Goal: Use online tool/utility: Utilize a website feature to perform a specific function

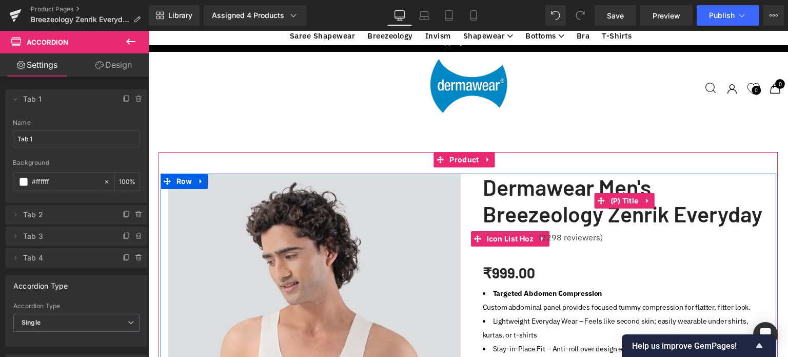
scroll to position [3271, 632]
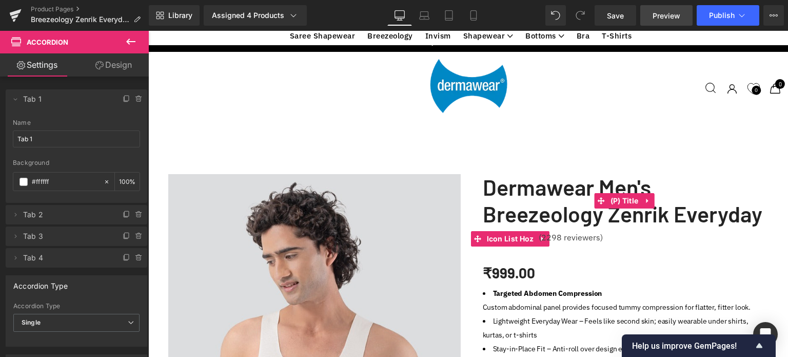
click at [665, 16] on span "Preview" at bounding box center [667, 15] width 28 height 11
click at [133, 37] on icon at bounding box center [131, 41] width 12 height 12
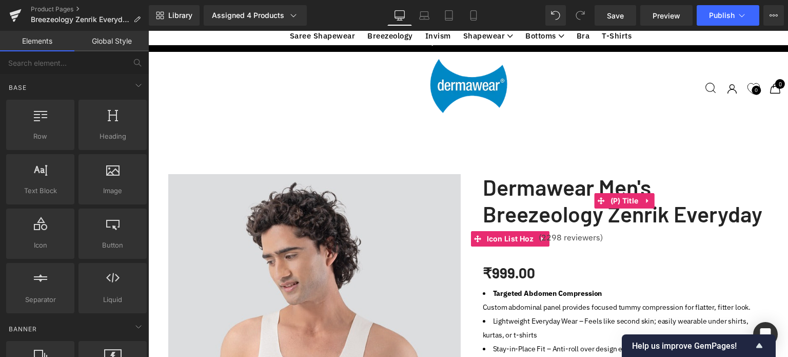
scroll to position [862, 0]
click at [134, 82] on icon at bounding box center [138, 85] width 12 height 12
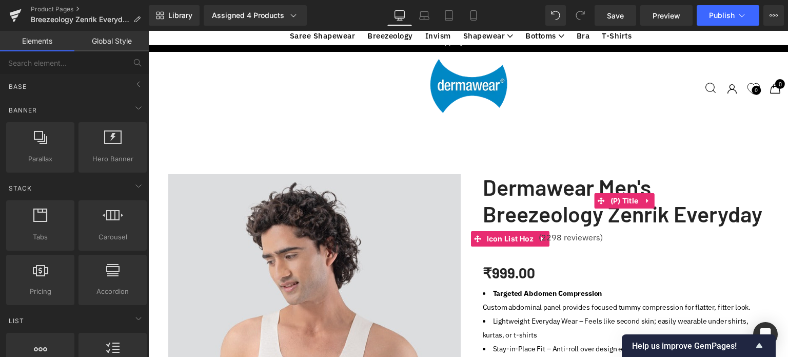
scroll to position [0, 0]
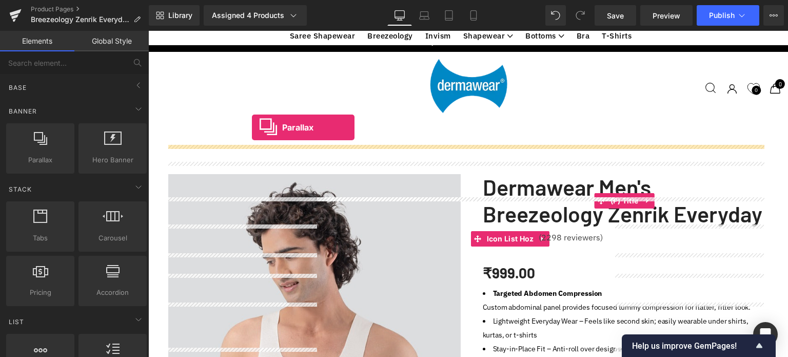
drag, startPoint x: 185, startPoint y: 182, endPoint x: 252, endPoint y: 127, distance: 86.8
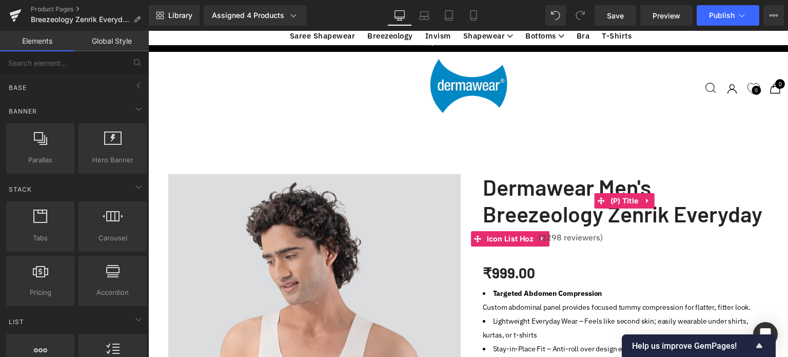
scroll to position [3322, 632]
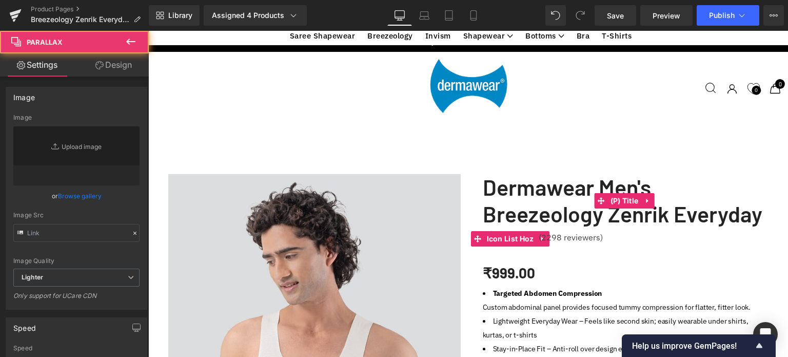
type input "[URL][DOMAIN_NAME]"
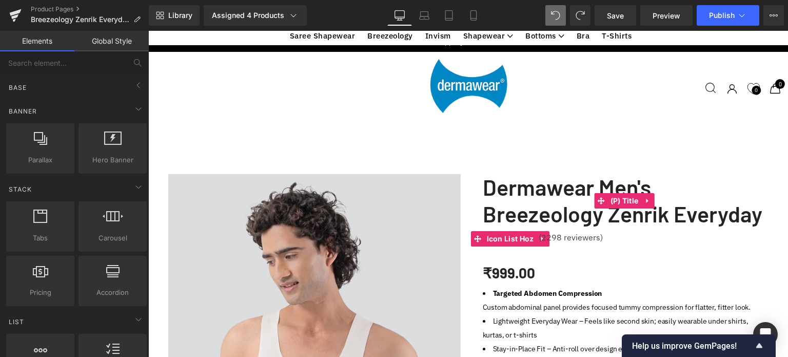
scroll to position [3271, 632]
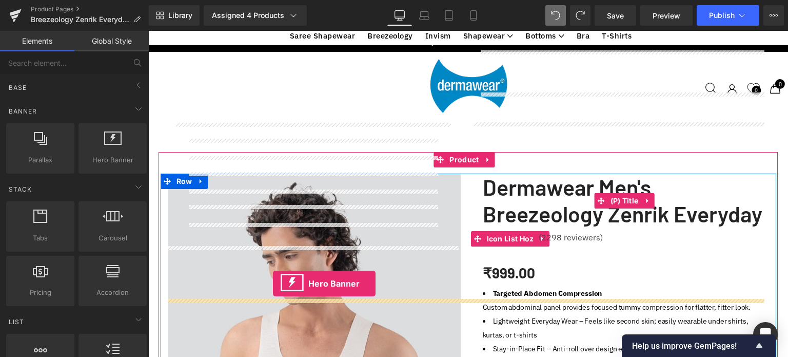
drag, startPoint x: 170, startPoint y: 206, endPoint x: 273, endPoint y: 284, distance: 128.9
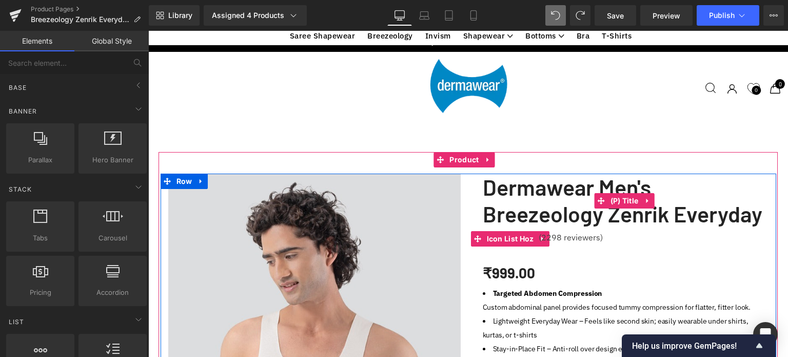
scroll to position [3322, 632]
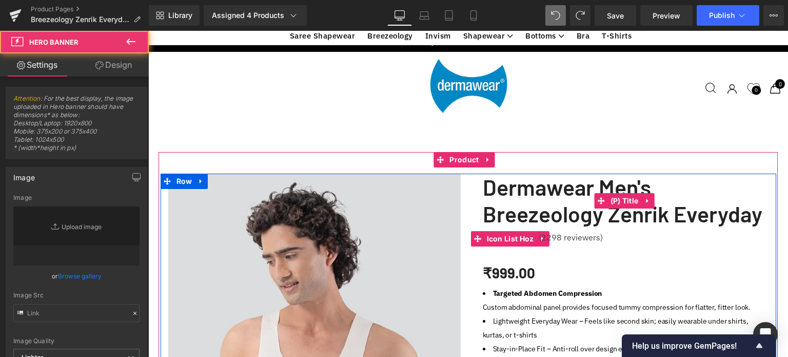
type input "[URL][DOMAIN_NAME]"
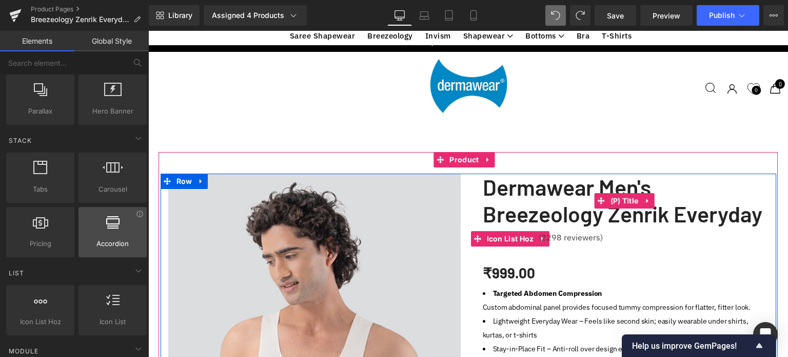
scroll to position [51, 0]
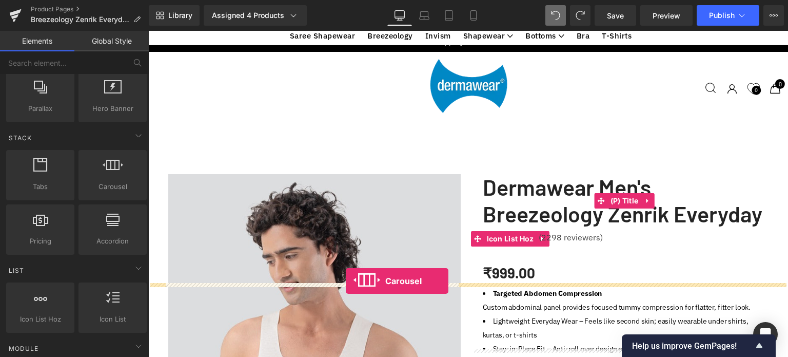
drag, startPoint x: 265, startPoint y: 205, endPoint x: 346, endPoint y: 281, distance: 110.7
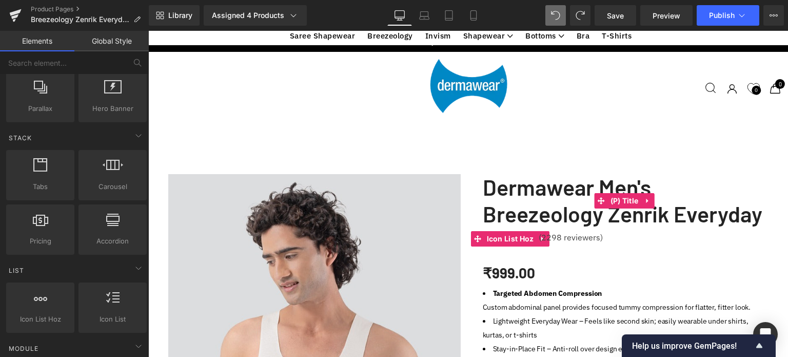
scroll to position [3271, 632]
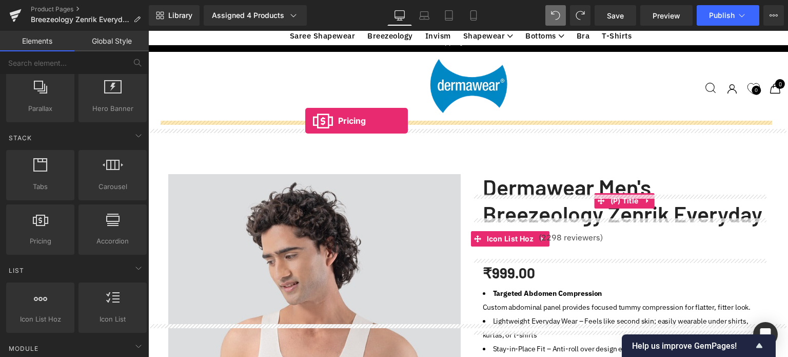
drag, startPoint x: 227, startPoint y: 160, endPoint x: 305, endPoint y: 121, distance: 87.9
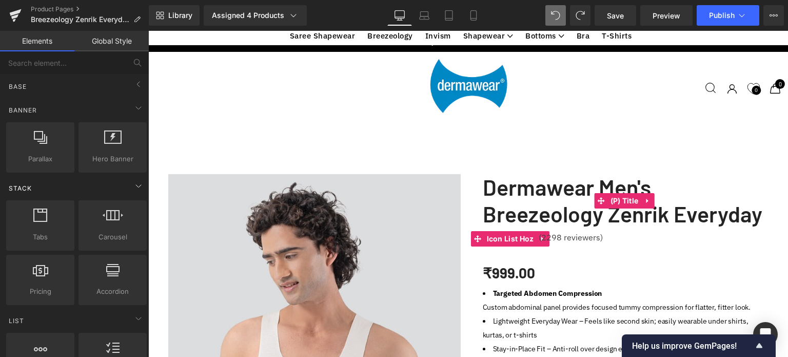
scroll to position [0, 0]
click at [137, 112] on icon at bounding box center [138, 109] width 12 height 12
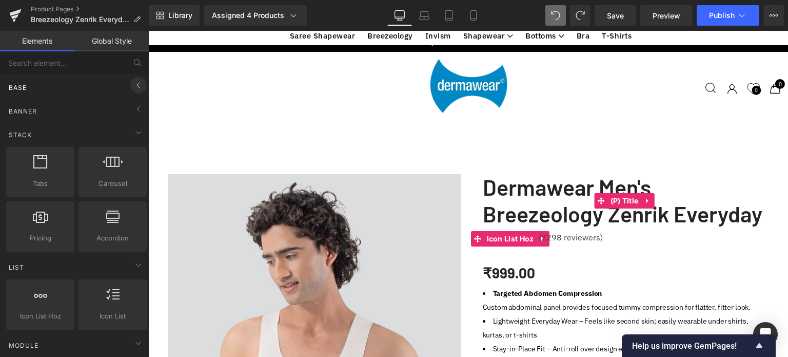
click at [132, 84] on icon at bounding box center [138, 85] width 12 height 12
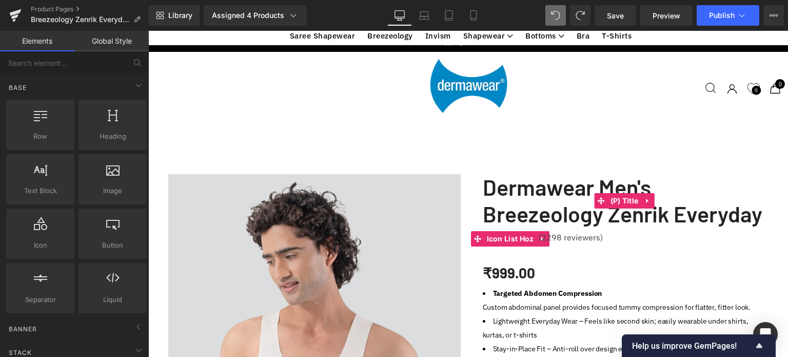
scroll to position [1119, 0]
click at [137, 85] on icon at bounding box center [138, 85] width 12 height 12
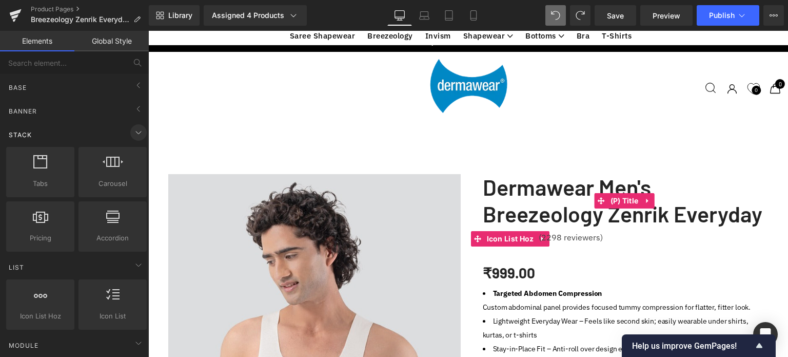
click at [136, 132] on icon at bounding box center [138, 132] width 5 height 3
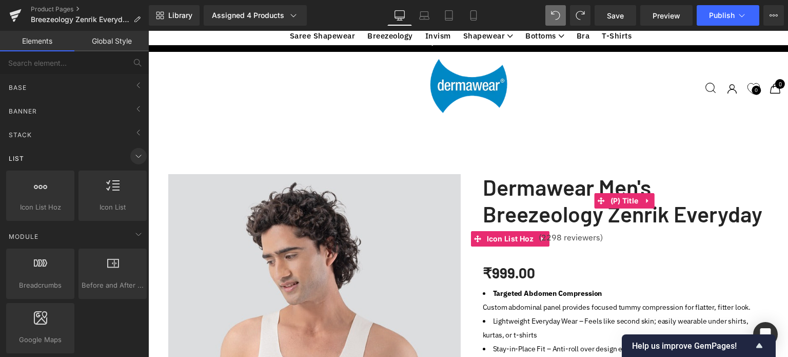
click at [135, 155] on icon at bounding box center [138, 156] width 12 height 12
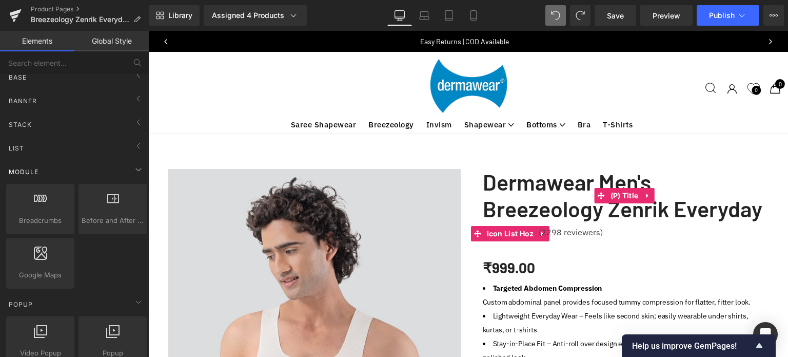
scroll to position [0, 0]
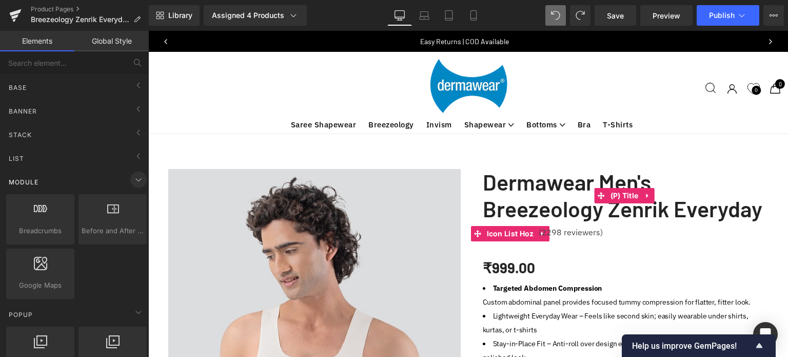
click at [137, 173] on icon at bounding box center [138, 179] width 12 height 12
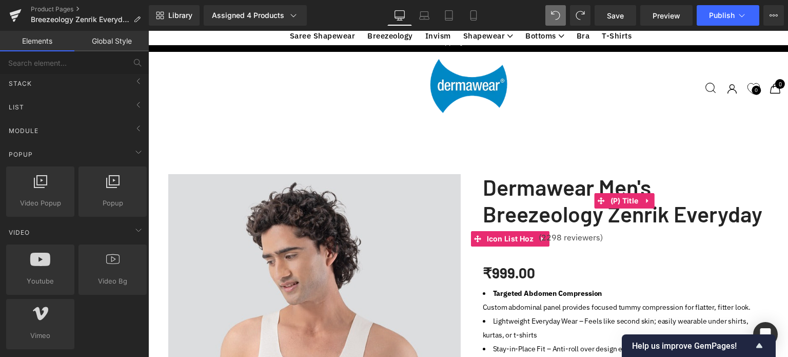
scroll to position [821, 0]
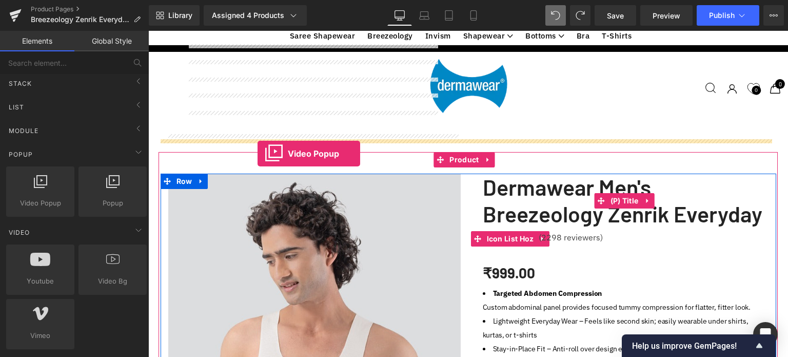
drag, startPoint x: 196, startPoint y: 163, endPoint x: 258, endPoint y: 153, distance: 62.3
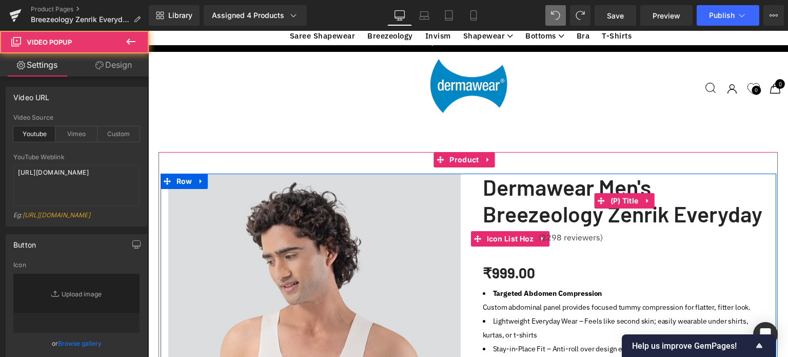
scroll to position [3312, 632]
type input "//[DOMAIN_NAME][URL]"
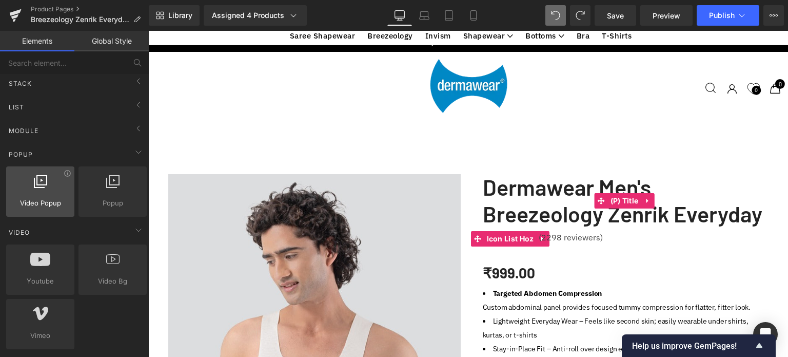
scroll to position [3271, 632]
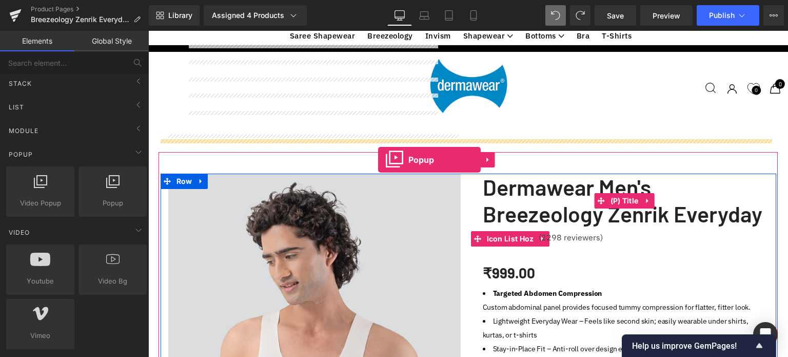
drag, startPoint x: 301, startPoint y: 168, endPoint x: 378, endPoint y: 160, distance: 77.4
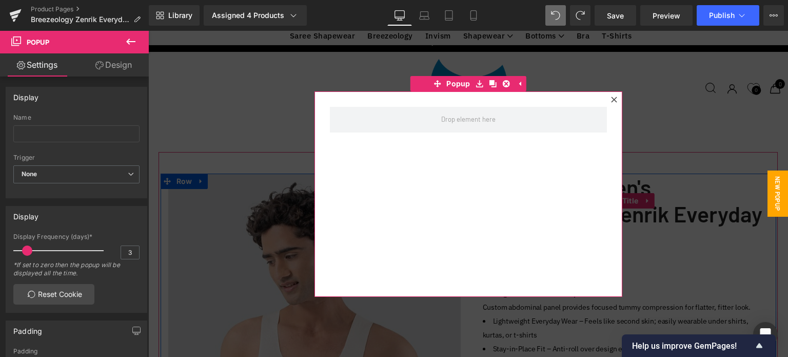
click at [611, 96] on icon at bounding box center [614, 99] width 6 height 6
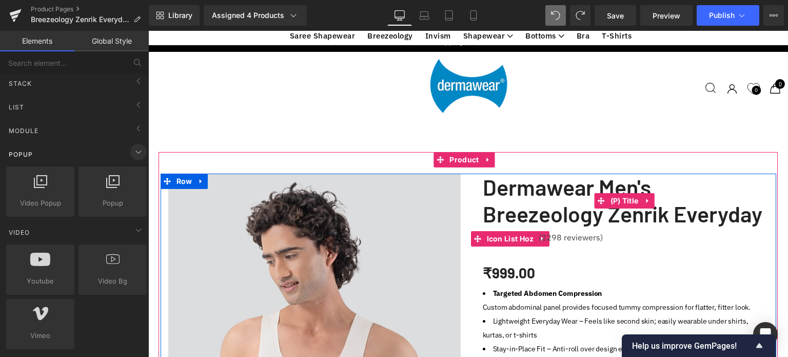
click at [137, 151] on icon at bounding box center [138, 152] width 12 height 12
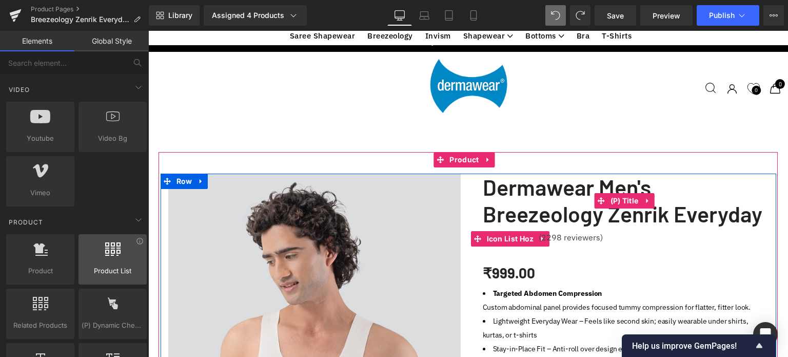
scroll to position [154, 0]
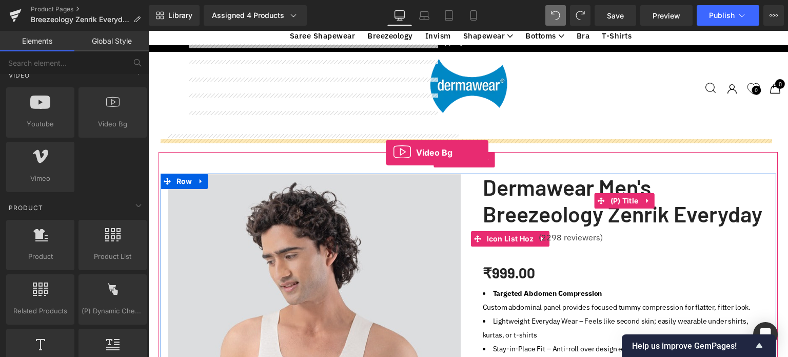
drag, startPoint x: 254, startPoint y: 144, endPoint x: 386, endPoint y: 152, distance: 132.1
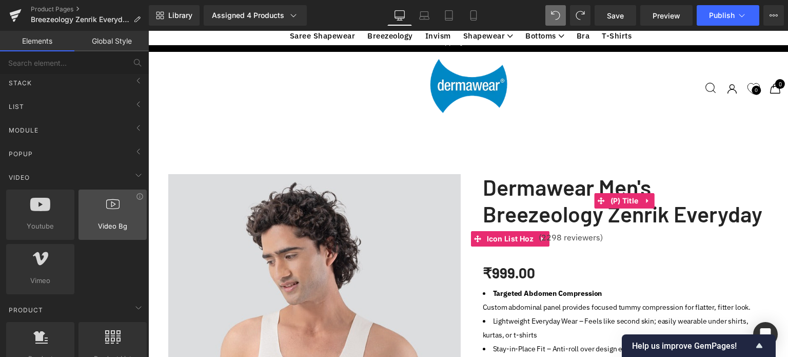
scroll to position [51, 0]
click at [139, 172] on icon at bounding box center [138, 175] width 12 height 12
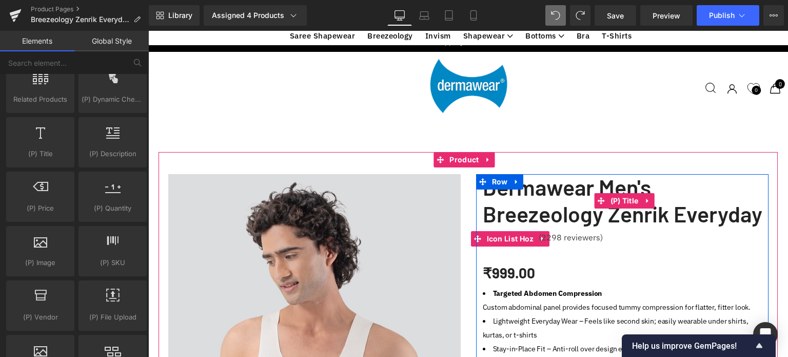
scroll to position [410, 0]
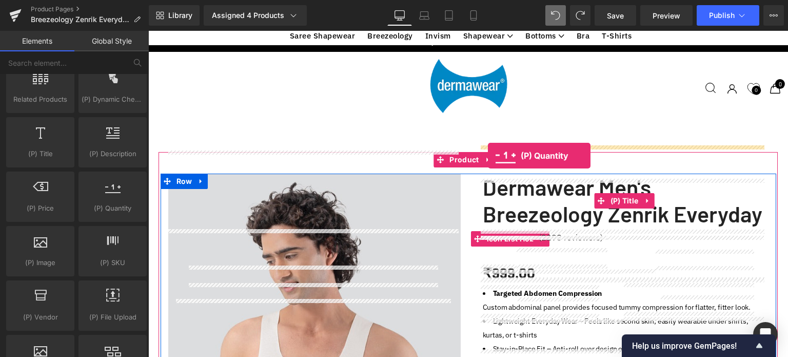
drag, startPoint x: 255, startPoint y: 226, endPoint x: 488, endPoint y: 155, distance: 242.8
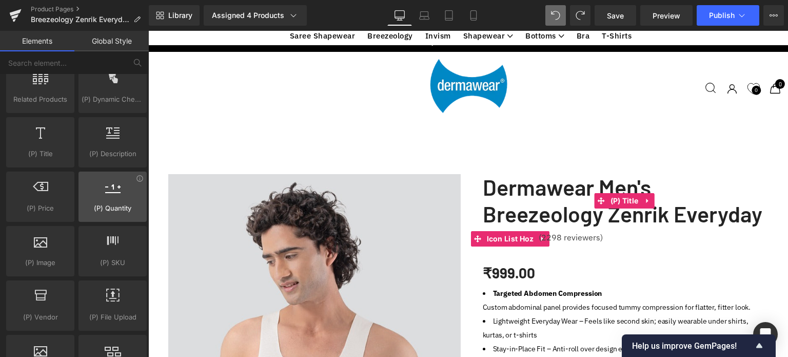
click at [119, 199] on div at bounding box center [113, 191] width 62 height 23
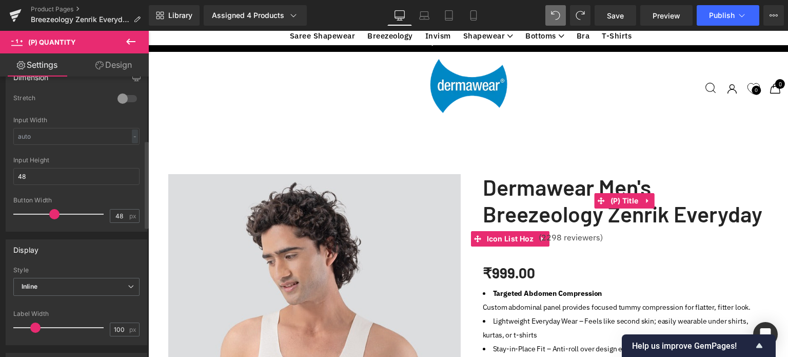
scroll to position [205, 0]
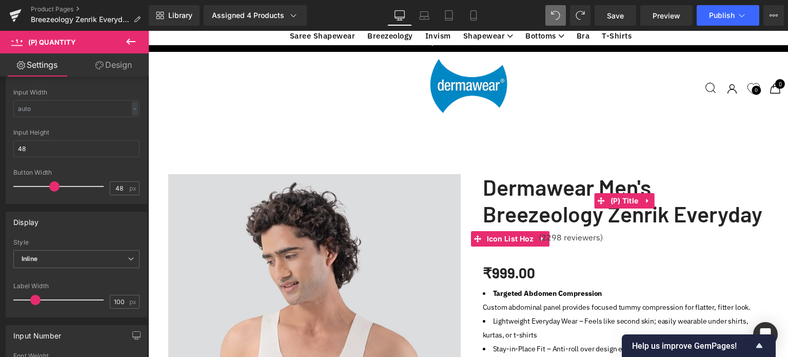
click at [127, 34] on button at bounding box center [131, 42] width 36 height 23
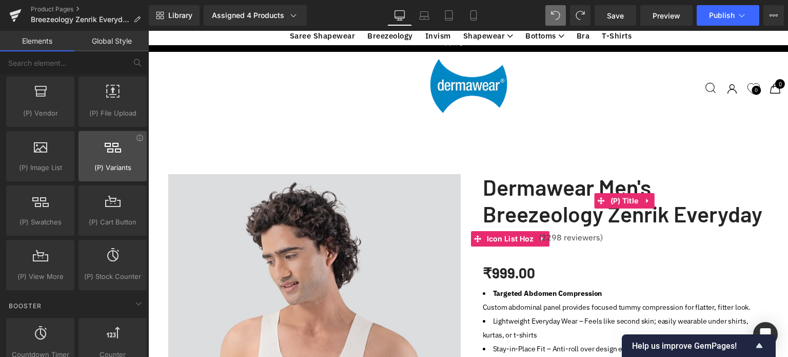
scroll to position [462, 0]
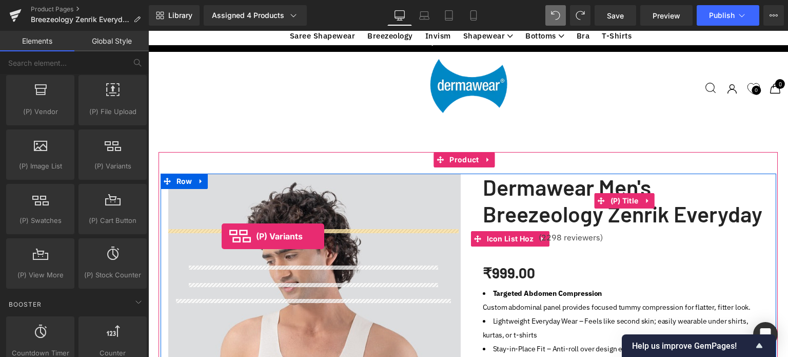
drag, startPoint x: 160, startPoint y: 239, endPoint x: 222, endPoint y: 236, distance: 62.1
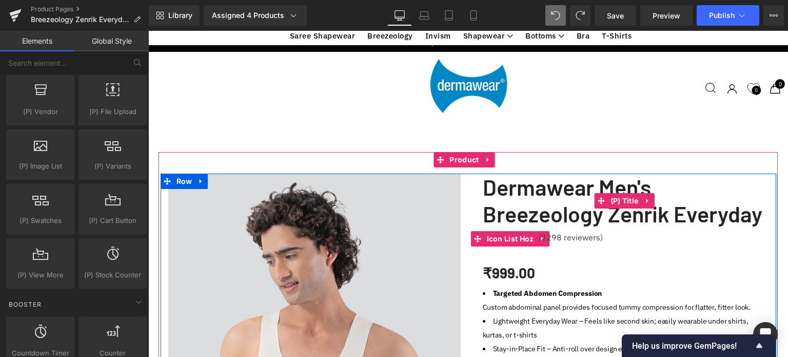
scroll to position [3322, 632]
select select "Skin"
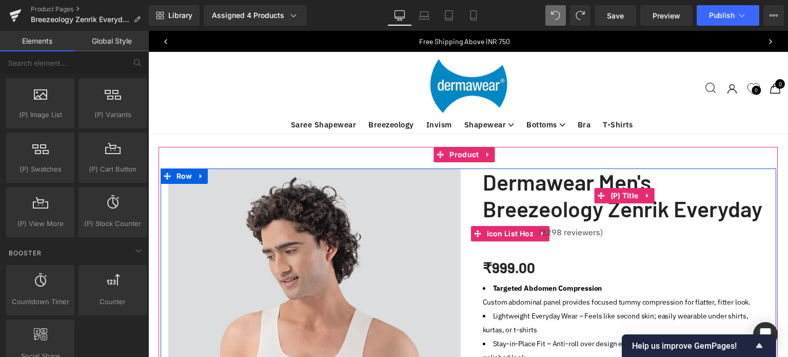
scroll to position [51, 0]
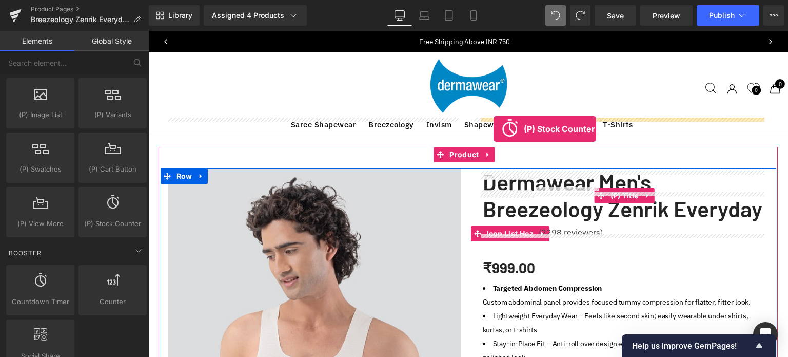
drag, startPoint x: 262, startPoint y: 180, endPoint x: 493, endPoint y: 129, distance: 236.9
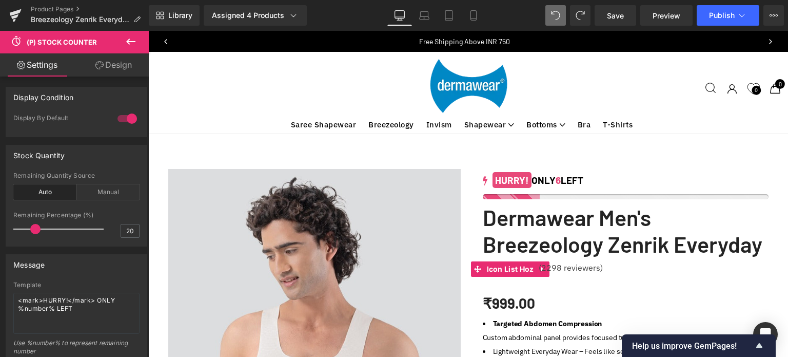
click at [135, 41] on icon at bounding box center [131, 41] width 12 height 12
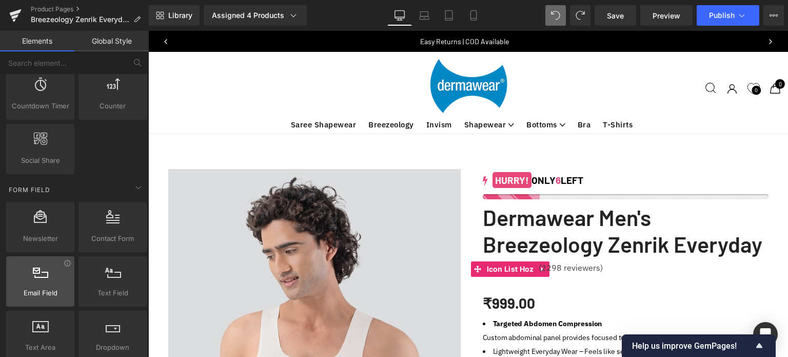
scroll to position [718, 0]
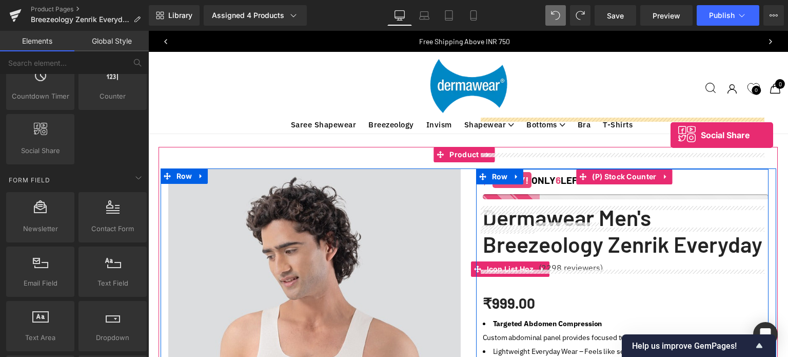
drag, startPoint x: 401, startPoint y: 137, endPoint x: 670, endPoint y: 135, distance: 269.3
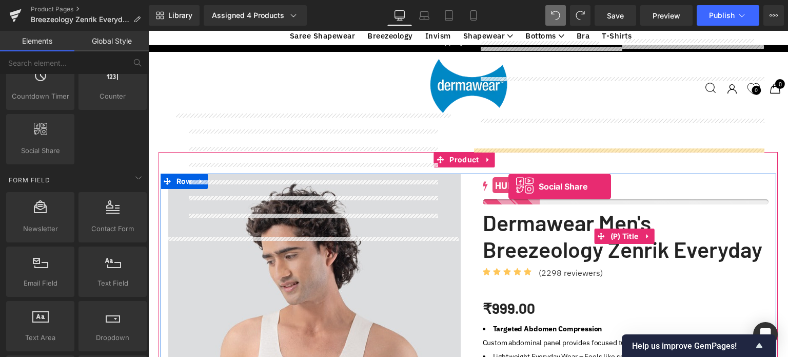
drag, startPoint x: 207, startPoint y: 180, endPoint x: 508, endPoint y: 186, distance: 301.2
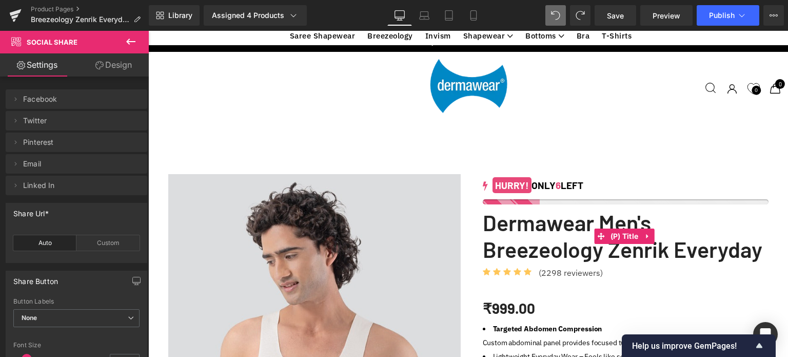
click at [129, 37] on icon at bounding box center [131, 41] width 12 height 12
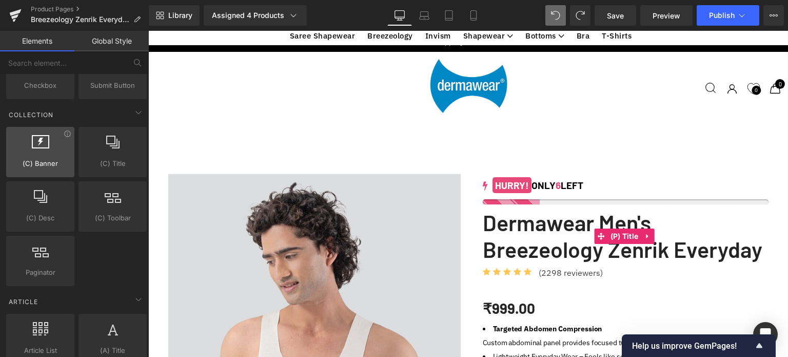
scroll to position [1026, 0]
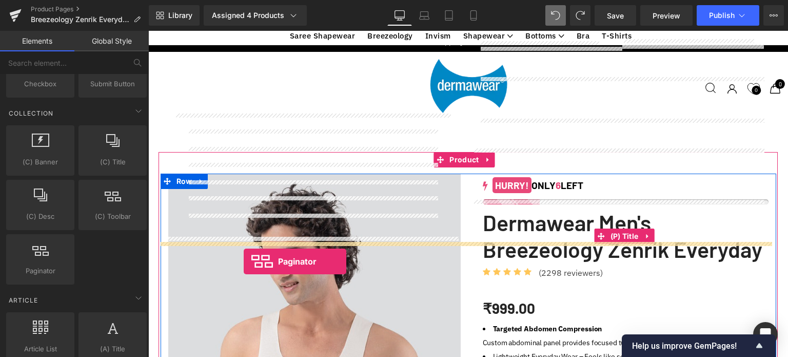
drag, startPoint x: 185, startPoint y: 291, endPoint x: 244, endPoint y: 261, distance: 66.3
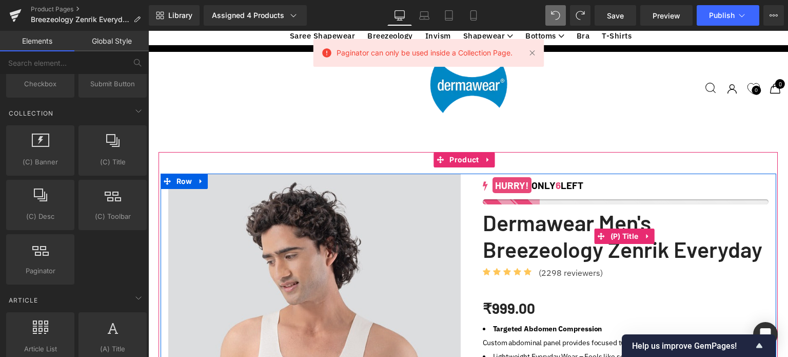
scroll to position [821, 0]
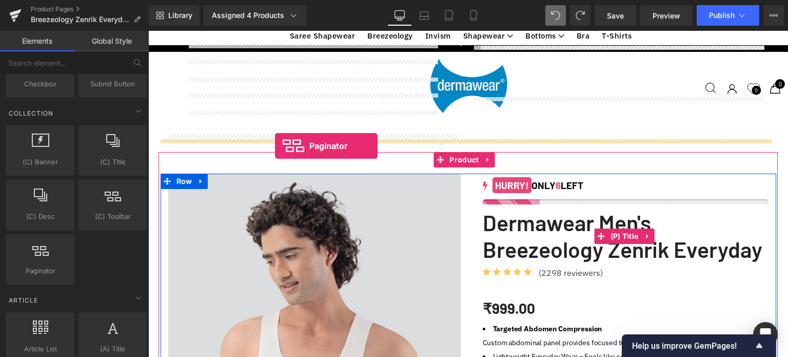
drag, startPoint x: 295, startPoint y: 220, endPoint x: 275, endPoint y: 146, distance: 77.0
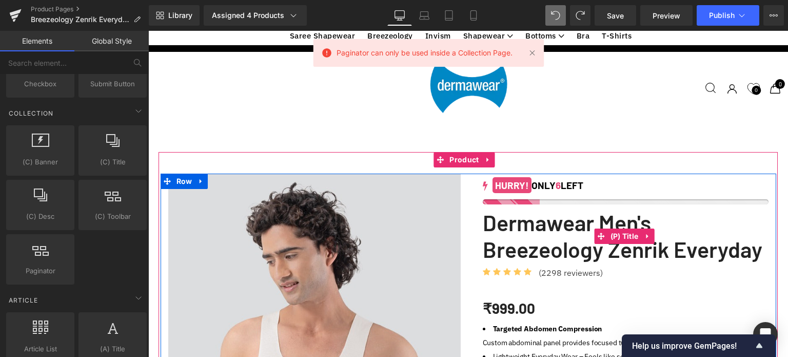
scroll to position [3271, 632]
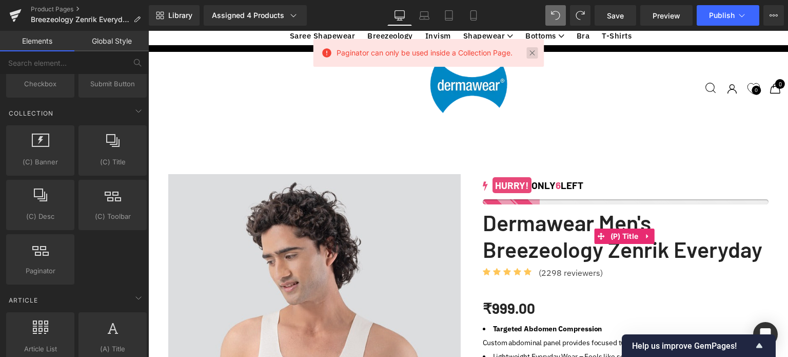
click at [530, 54] on link at bounding box center [532, 52] width 11 height 11
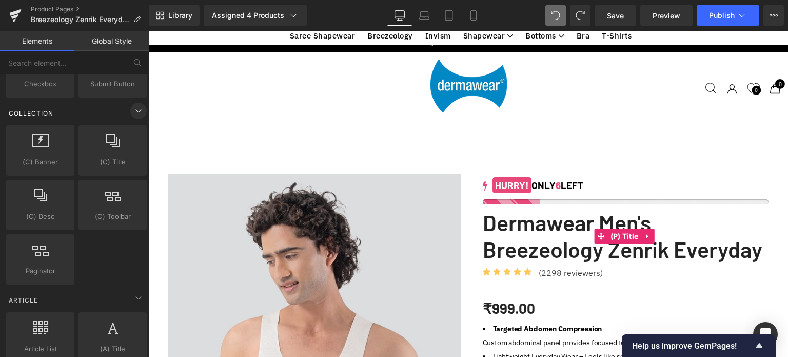
click at [135, 108] on icon at bounding box center [138, 111] width 12 height 12
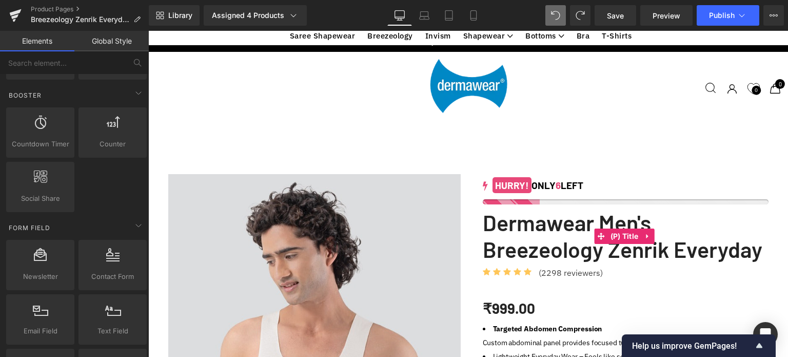
scroll to position [667, 0]
click at [138, 226] on icon at bounding box center [138, 229] width 12 height 12
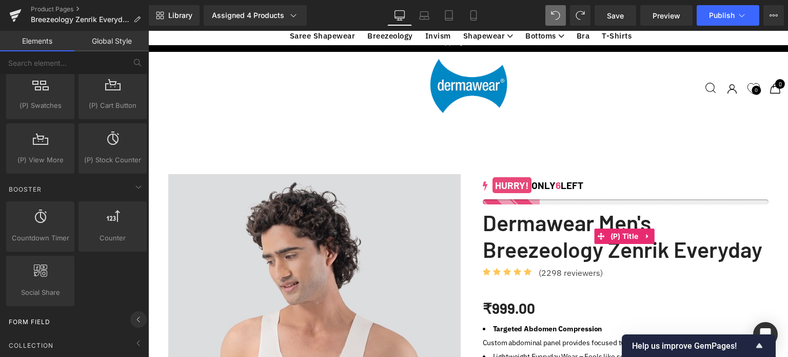
scroll to position [564, 0]
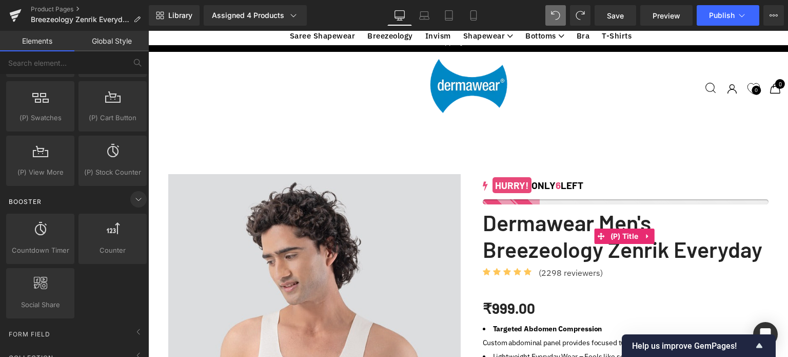
click at [135, 199] on icon at bounding box center [138, 199] width 12 height 12
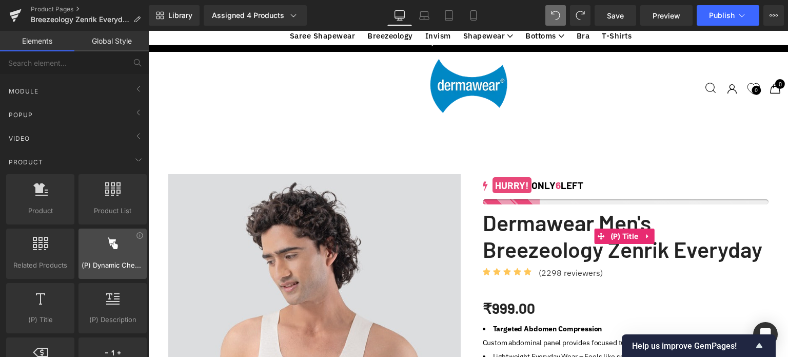
scroll to position [0, 0]
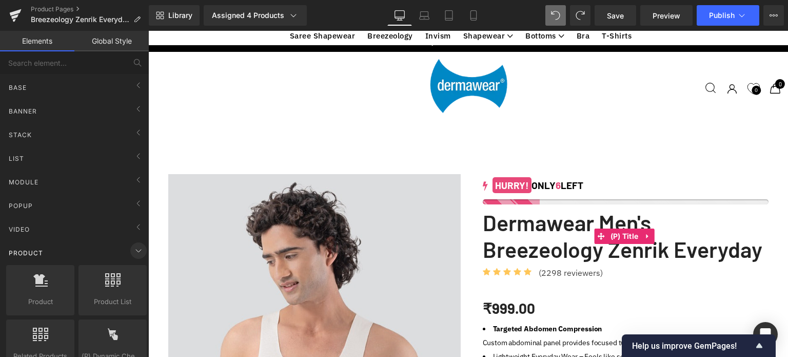
click at [135, 249] on icon at bounding box center [138, 250] width 12 height 12
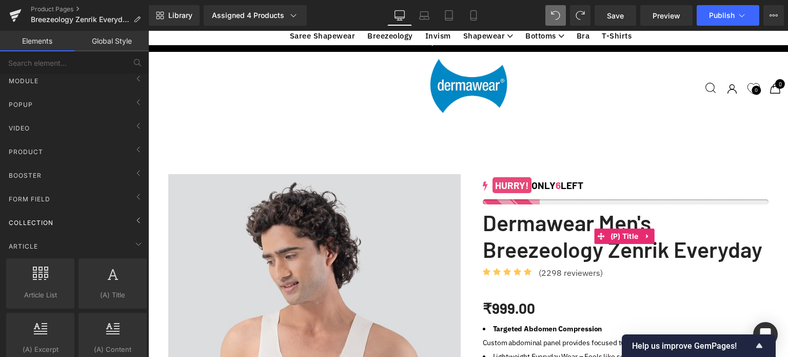
scroll to position [103, 0]
click at [43, 172] on div "Booster" at bounding box center [76, 173] width 145 height 21
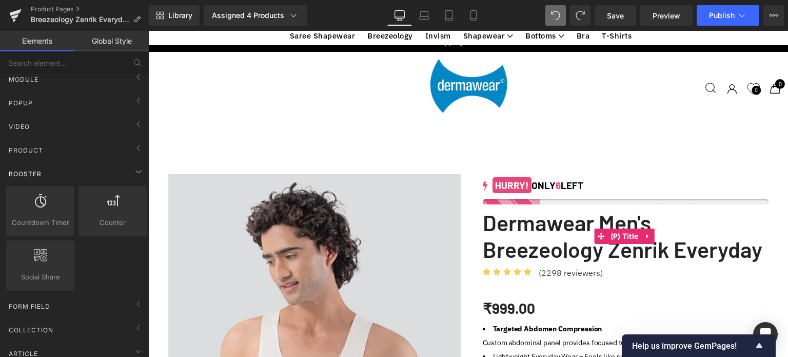
click at [43, 172] on div "Booster" at bounding box center [76, 173] width 145 height 21
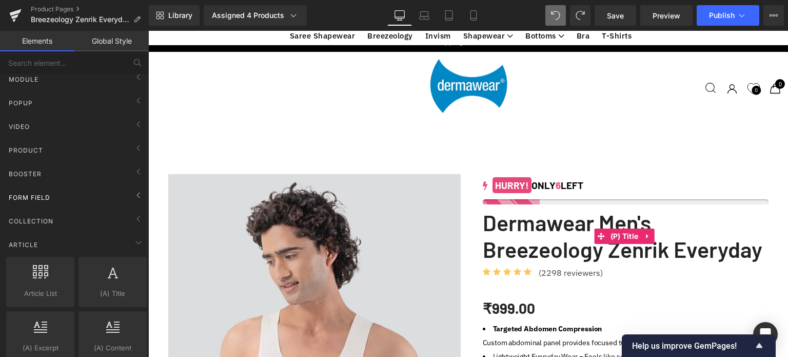
click at [38, 190] on div "Form Field" at bounding box center [76, 197] width 145 height 21
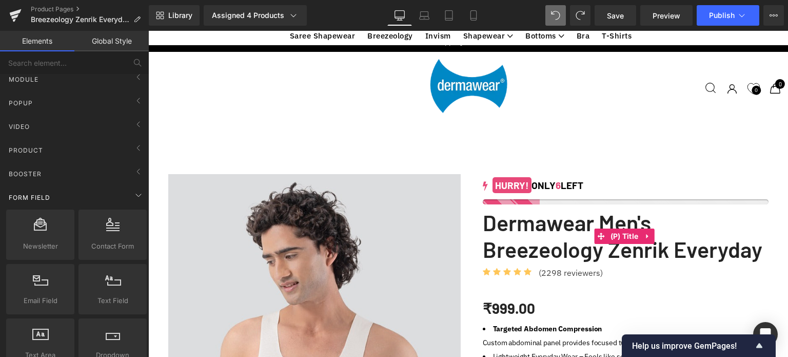
click at [45, 197] on span "Form Field" at bounding box center [30, 197] width 44 height 10
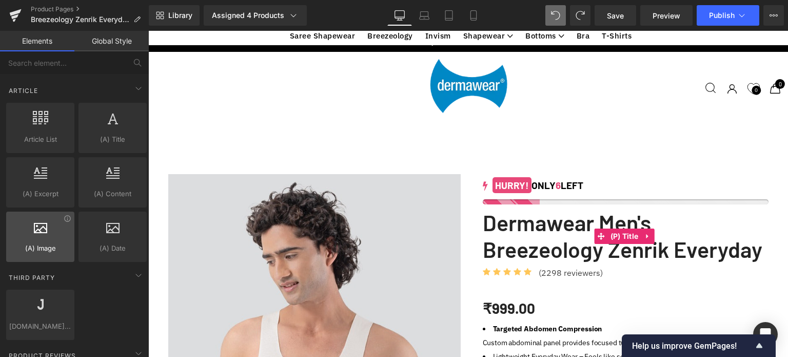
scroll to position [256, 0]
click at [132, 84] on icon at bounding box center [138, 88] width 12 height 12
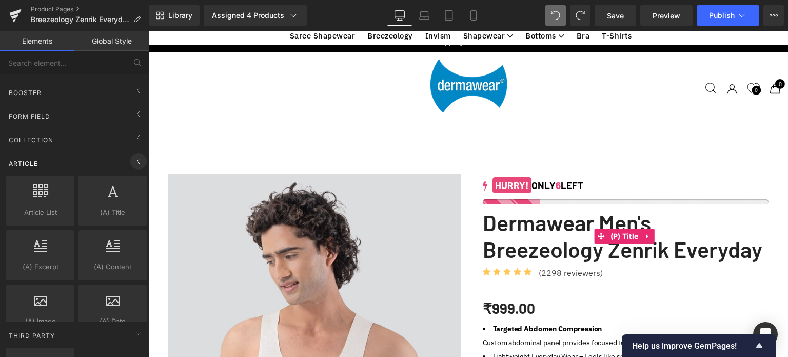
scroll to position [184, 0]
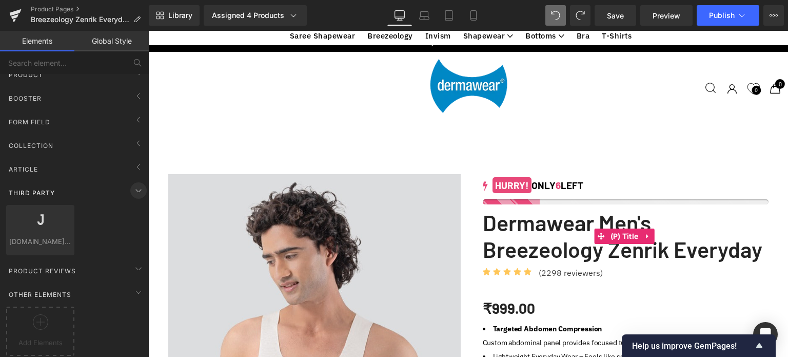
click at [135, 184] on icon at bounding box center [138, 190] width 12 height 12
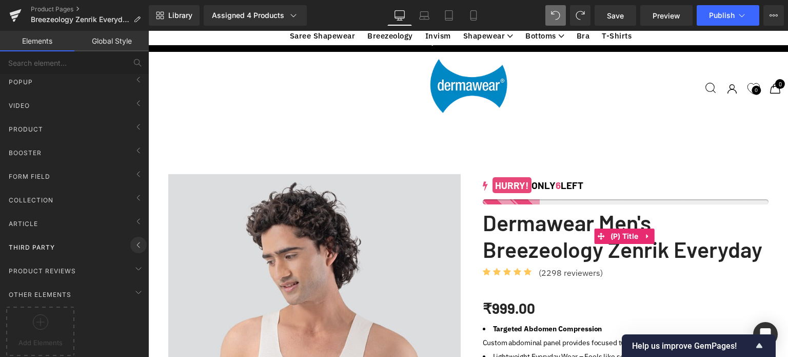
scroll to position [129, 0]
click at [45, 314] on icon at bounding box center [40, 321] width 15 height 15
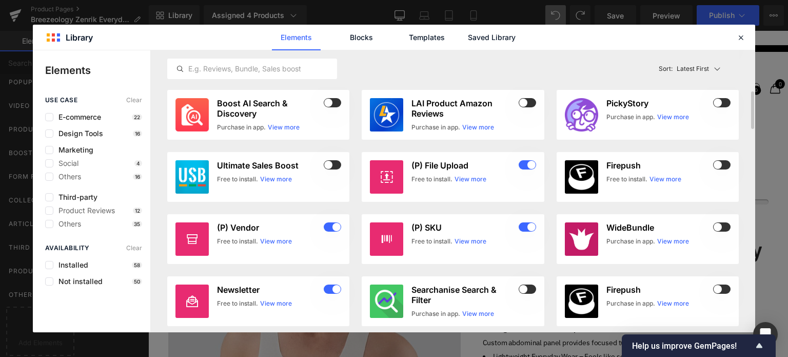
scroll to position [359, 0]
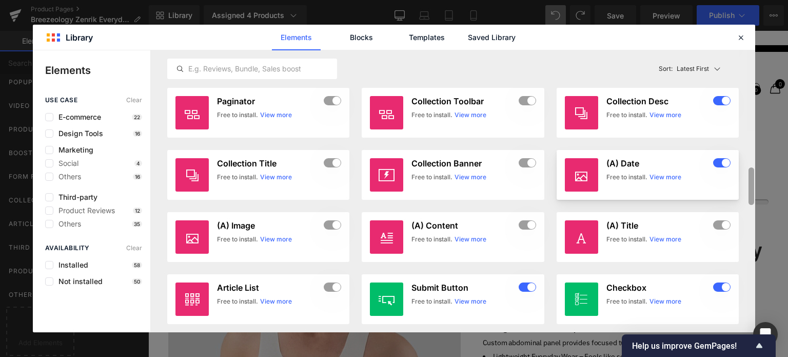
drag, startPoint x: 753, startPoint y: 118, endPoint x: 720, endPoint y: 183, distance: 72.3
click at [755, 188] on div "Library Elements Blocks Templates Saved Library Elements use case Clear E-comme…" at bounding box center [394, 178] width 788 height 357
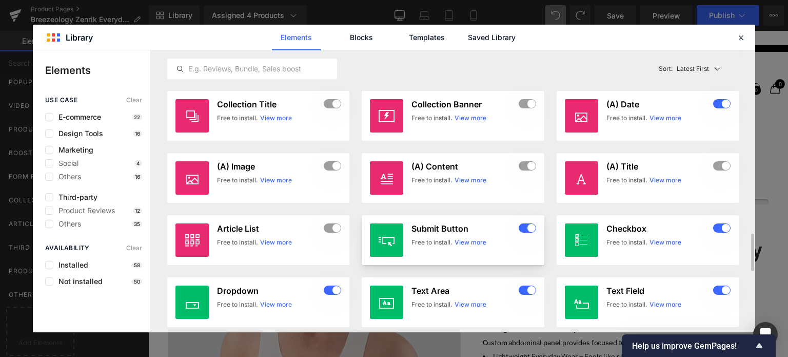
scroll to position [1030, 0]
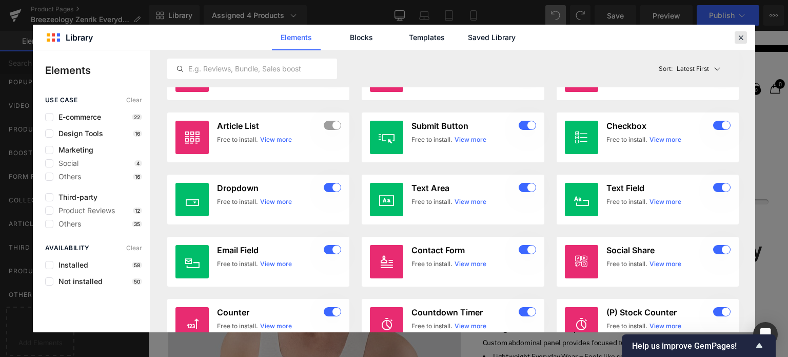
click at [741, 38] on icon at bounding box center [740, 37] width 9 height 9
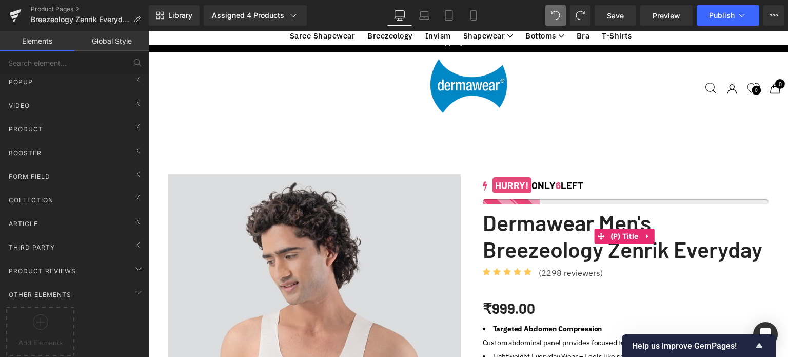
scroll to position [718, 0]
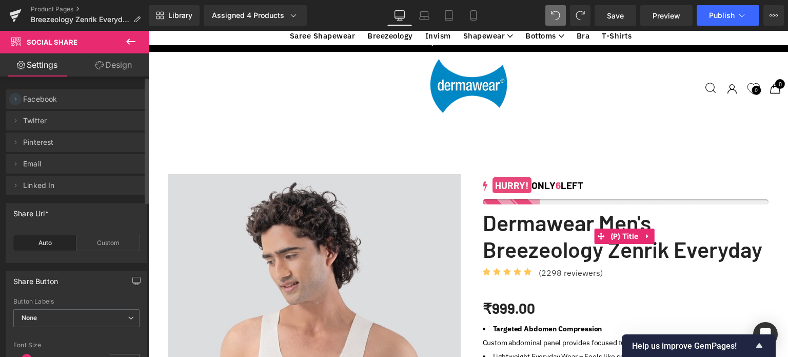
click at [15, 99] on icon at bounding box center [15, 99] width 8 height 8
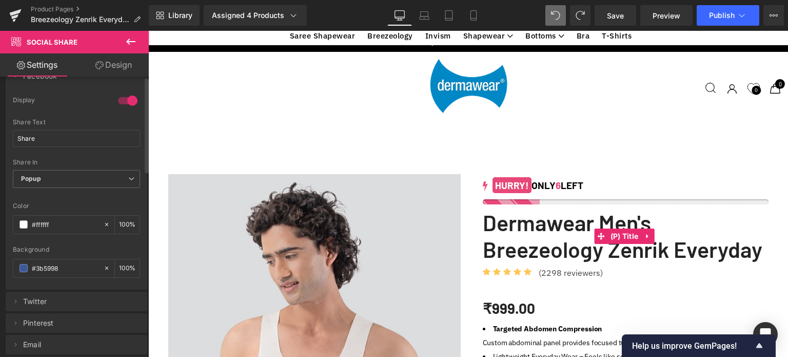
scroll to position [0, 0]
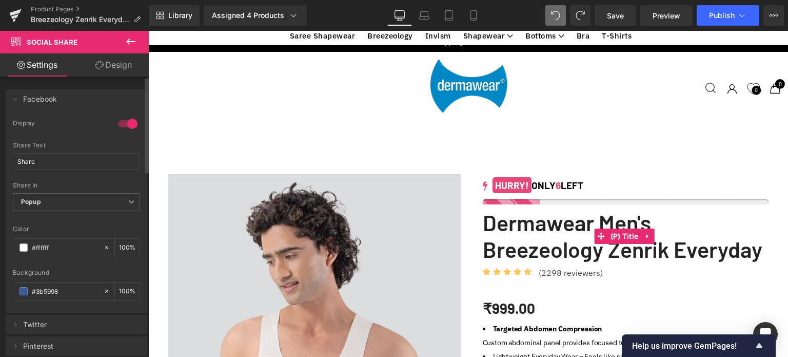
click at [120, 125] on div at bounding box center [127, 123] width 25 height 16
drag, startPoint x: 123, startPoint y: 124, endPoint x: 76, endPoint y: 102, distance: 51.2
click at [123, 124] on div at bounding box center [127, 123] width 25 height 16
click at [130, 45] on icon at bounding box center [131, 41] width 12 height 12
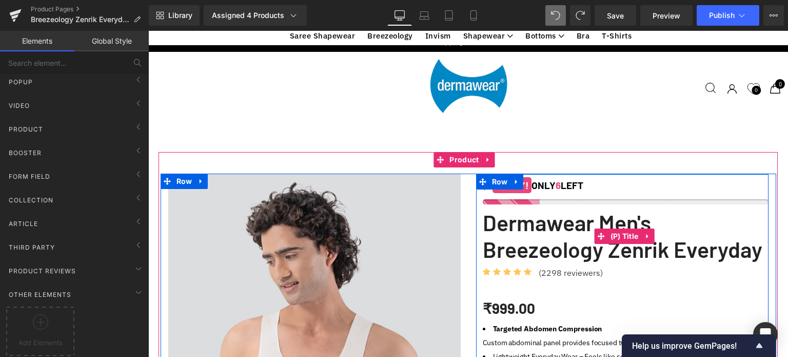
scroll to position [103, 0]
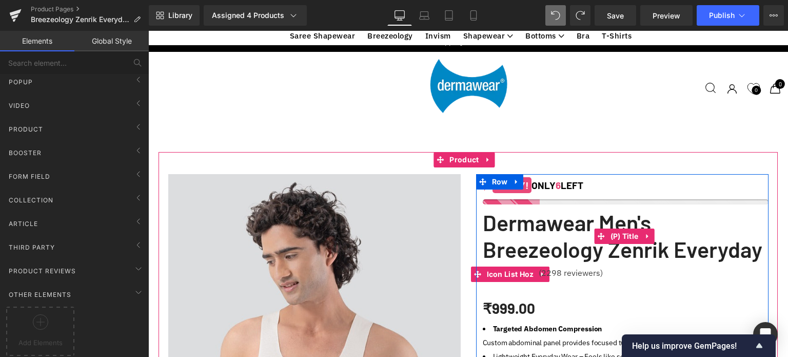
click at [505, 266] on span "Icon List Hoz" at bounding box center [510, 273] width 52 height 15
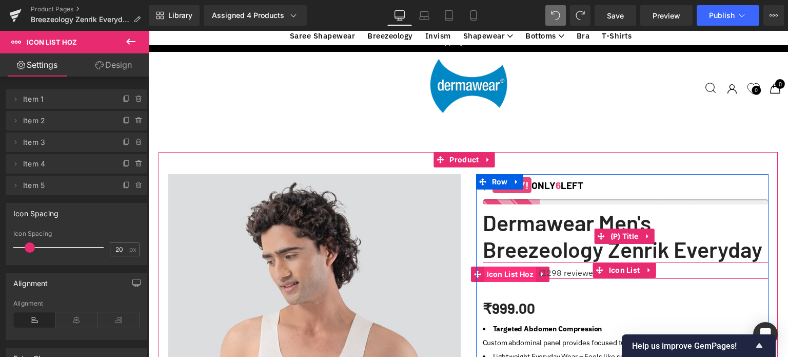
click at [503, 266] on span "Icon List Hoz" at bounding box center [510, 273] width 52 height 15
click at [584, 270] on icon at bounding box center [586, 272] width 5 height 5
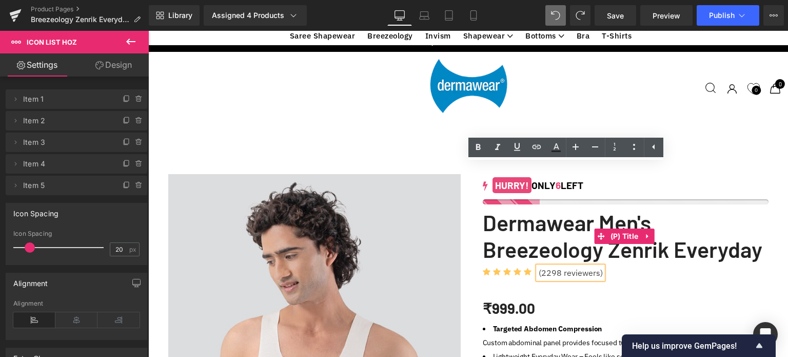
click at [549, 266] on div "(2298 reviewers)" at bounding box center [570, 272] width 65 height 12
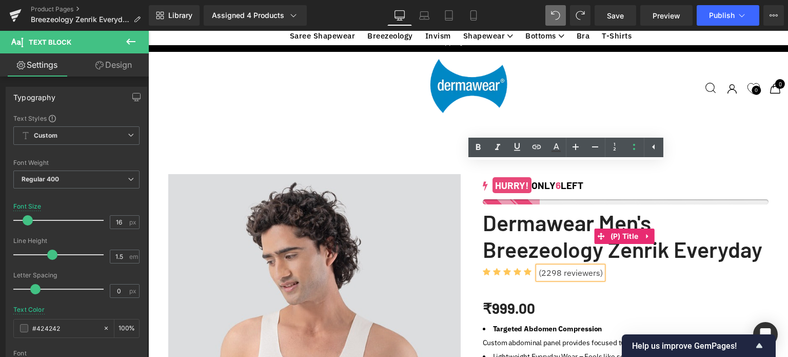
click at [628, 266] on div "Icon Icon Icon Icon Icon Icon List Hoz (2298 reviewers) Text Block" at bounding box center [626, 272] width 286 height 12
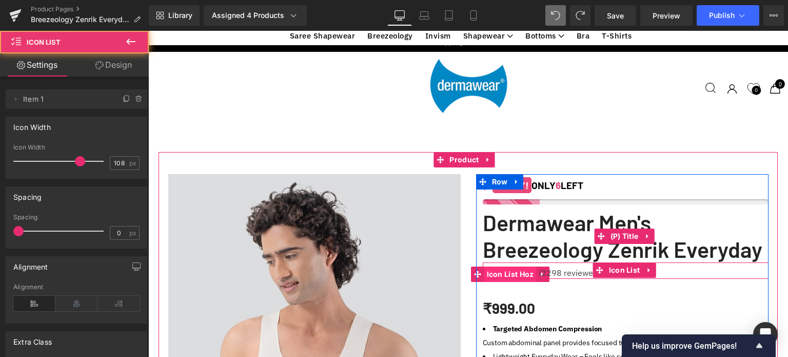
click at [501, 266] on span "Icon List Hoz" at bounding box center [510, 273] width 52 height 15
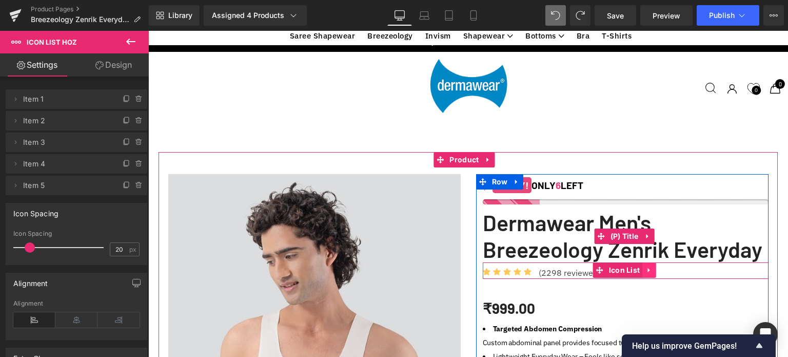
click at [645, 266] on icon at bounding box center [648, 270] width 7 height 8
click at [652, 266] on icon at bounding box center [655, 269] width 7 height 7
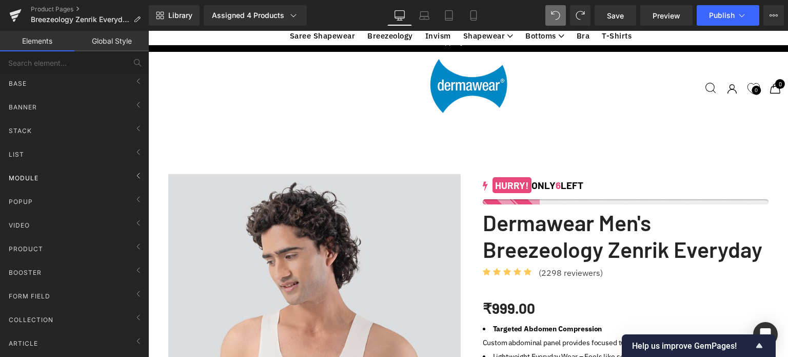
scroll to position [0, 0]
click at [94, 59] on input "text" at bounding box center [63, 62] width 126 height 23
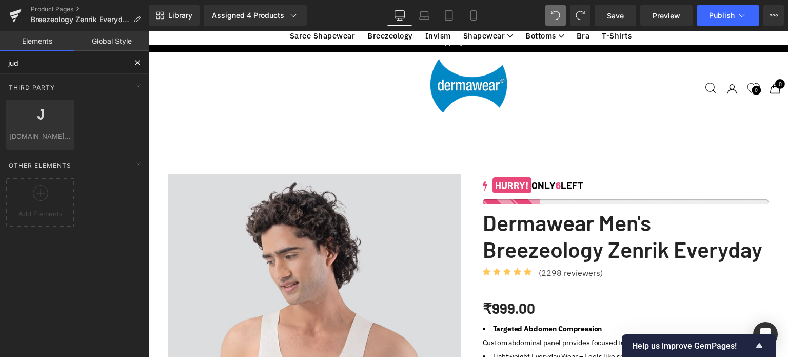
scroll to position [1744, 0]
type input "jud"
click at [666, 11] on span "Preview" at bounding box center [667, 15] width 28 height 11
drag, startPoint x: 622, startPoint y: 9, endPoint x: 611, endPoint y: 9, distance: 10.8
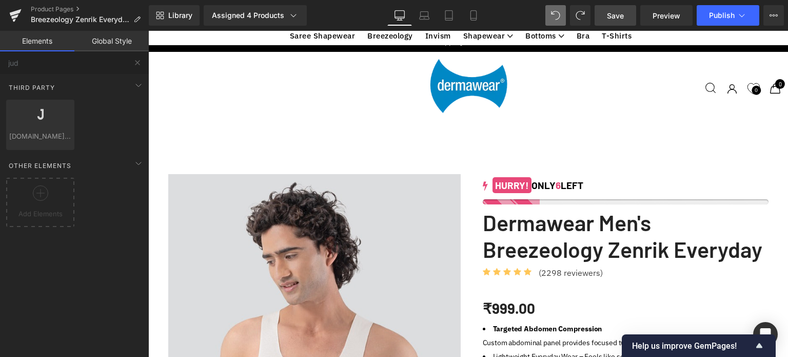
click at [622, 9] on link "Save" at bounding box center [616, 15] width 42 height 21
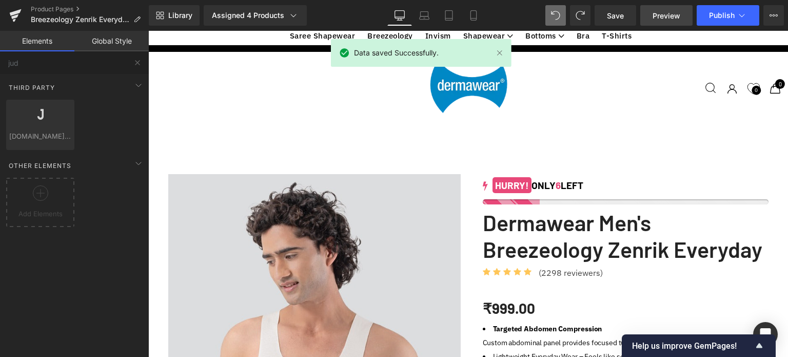
click at [675, 18] on span "Preview" at bounding box center [667, 15] width 28 height 11
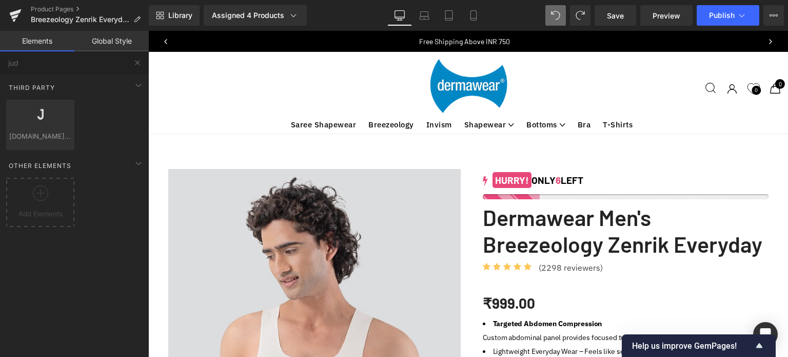
scroll to position [3266, 632]
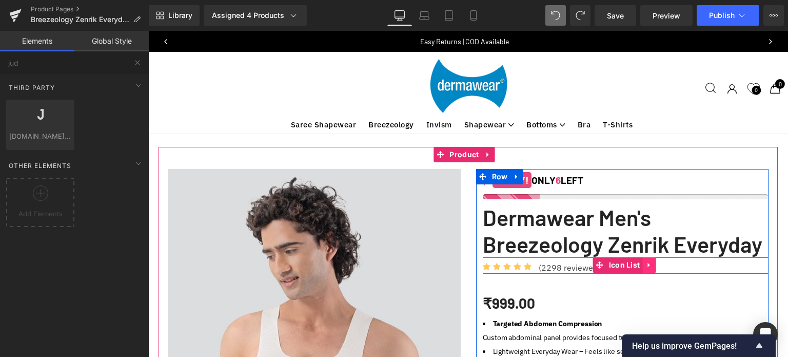
click at [647, 264] on icon at bounding box center [648, 265] width 2 height 5
click at [652, 266] on icon at bounding box center [655, 264] width 7 height 7
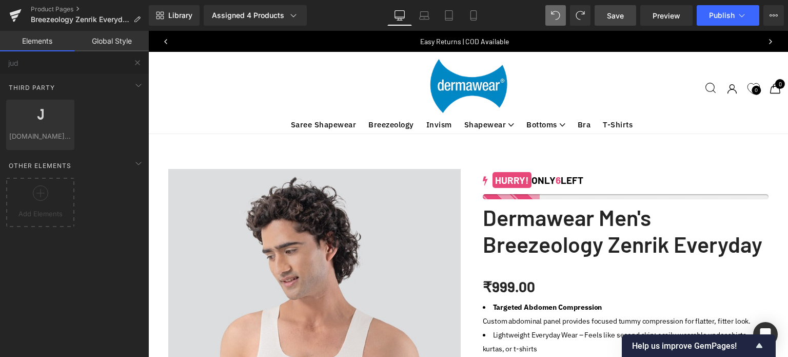
click at [616, 21] on link "Save" at bounding box center [616, 15] width 42 height 21
click at [672, 14] on span "Preview" at bounding box center [667, 15] width 28 height 11
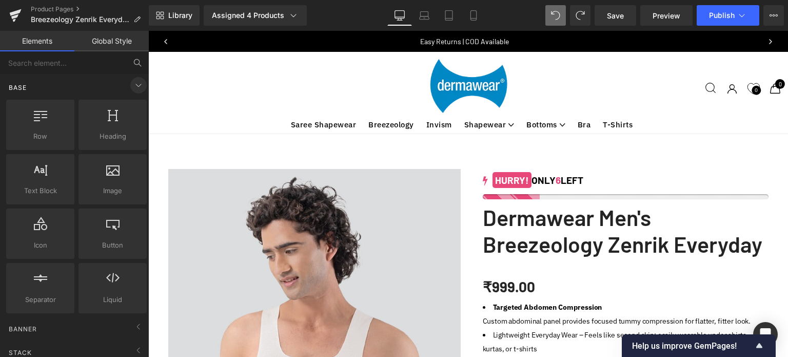
click at [134, 85] on icon at bounding box center [138, 85] width 12 height 12
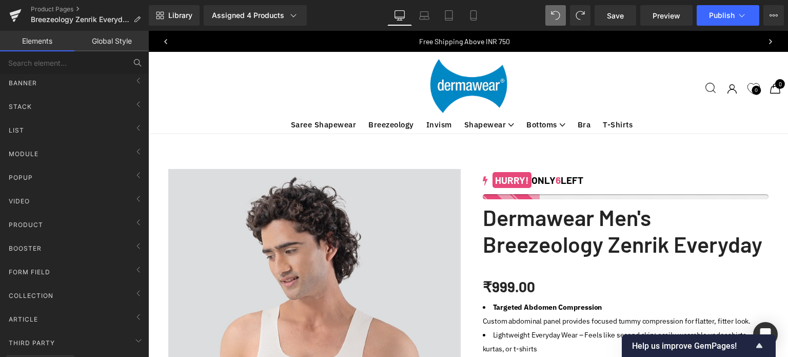
scroll to position [0, 0]
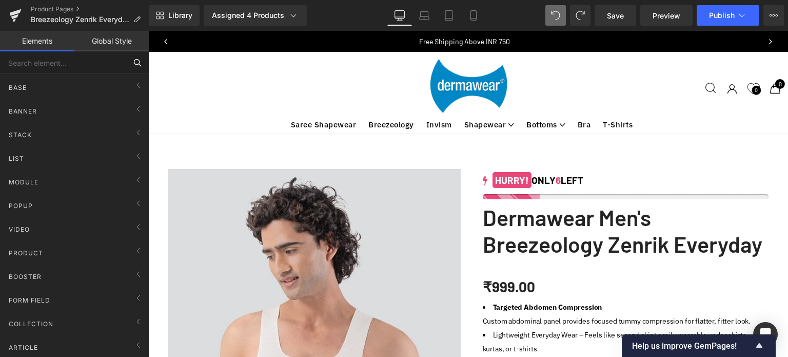
click at [79, 65] on input "text" at bounding box center [63, 62] width 126 height 23
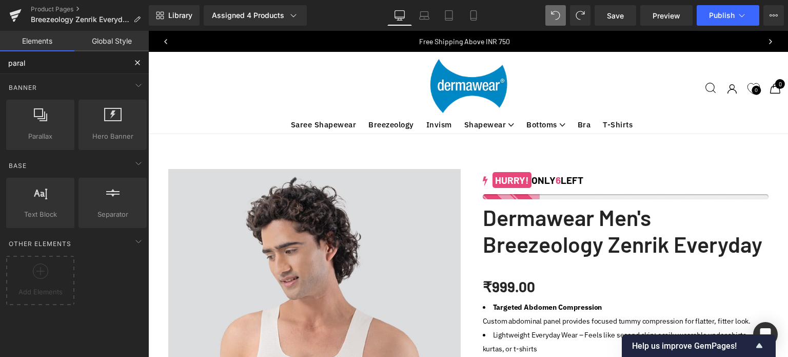
type input "parall"
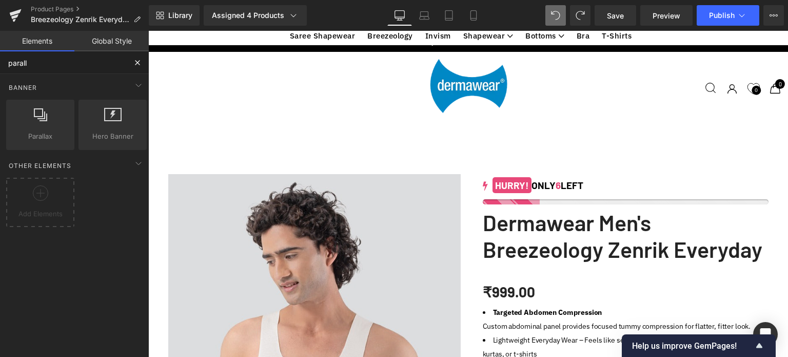
scroll to position [769, 0]
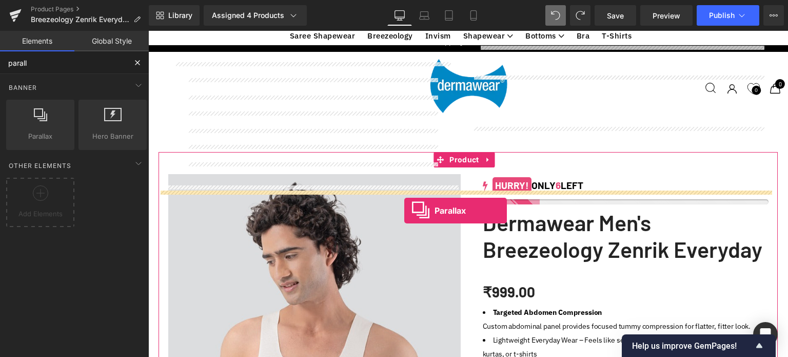
drag, startPoint x: 180, startPoint y: 150, endPoint x: 404, endPoint y: 210, distance: 232.2
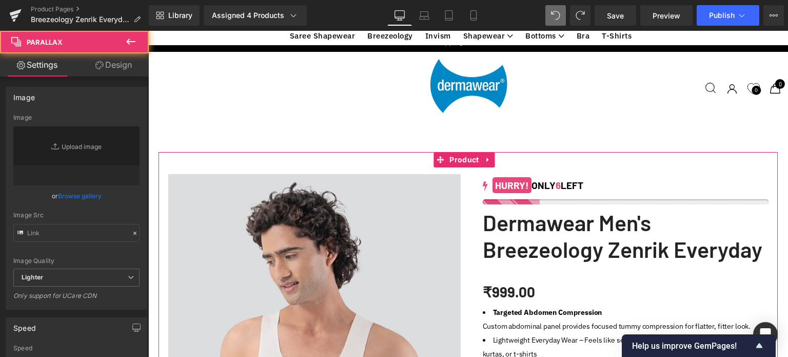
type input "[URL][DOMAIN_NAME]"
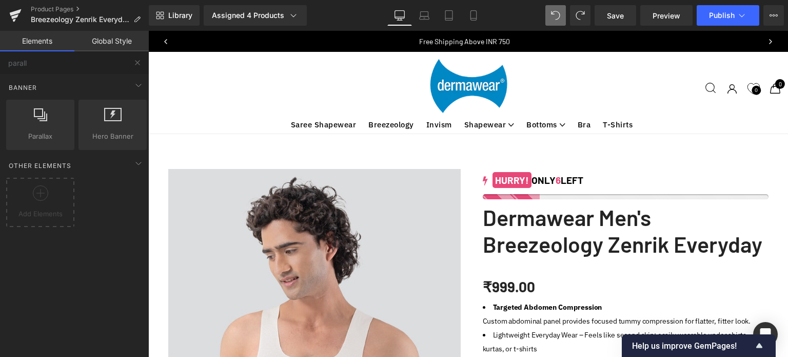
scroll to position [6, 0]
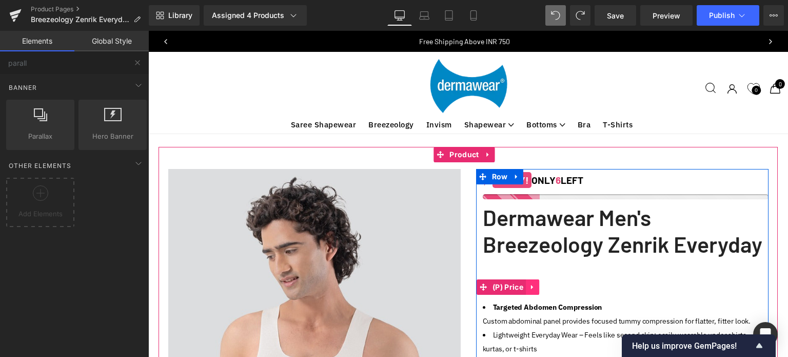
click at [531, 283] on icon at bounding box center [532, 287] width 7 height 8
click at [587, 283] on div "₹999.00 ₹0 -99800% OFF" at bounding box center [626, 286] width 286 height 26
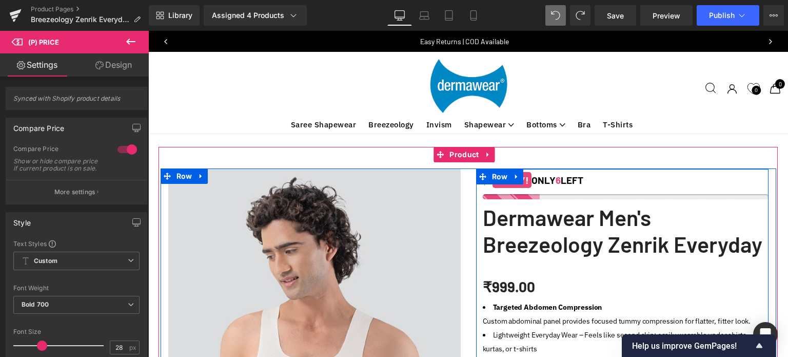
scroll to position [109, 0]
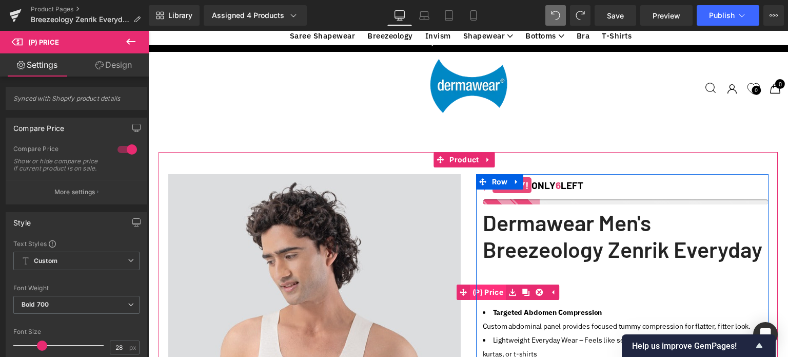
click at [499, 284] on span "(P) Price" at bounding box center [488, 291] width 36 height 15
click at [530, 288] on icon at bounding box center [532, 292] width 7 height 8
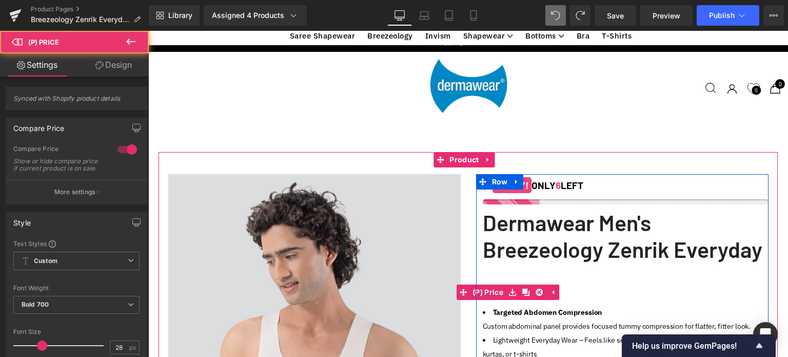
click at [606, 279] on div "₹999.00 ₹0 -99800% OFF" at bounding box center [626, 292] width 286 height 26
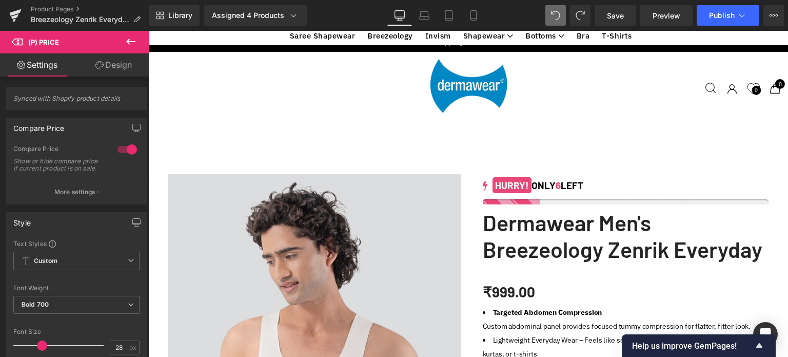
click at [130, 38] on icon at bounding box center [131, 41] width 12 height 12
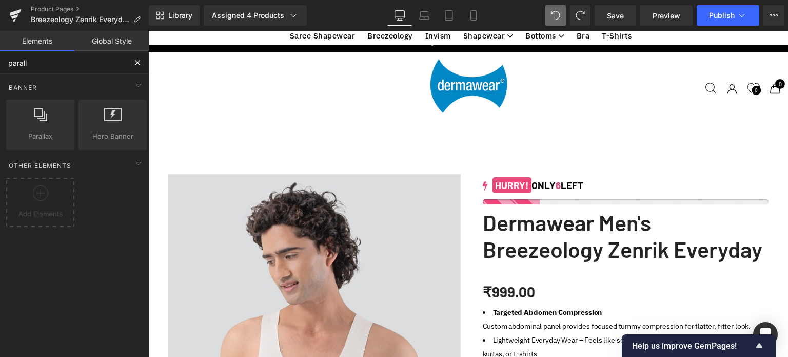
drag, startPoint x: 70, startPoint y: 61, endPoint x: 0, endPoint y: 42, distance: 72.7
click at [0, 42] on div "Elements Global Style parall Base Row rows, columns, layouts, div Heading headi…" at bounding box center [74, 196] width 149 height 331
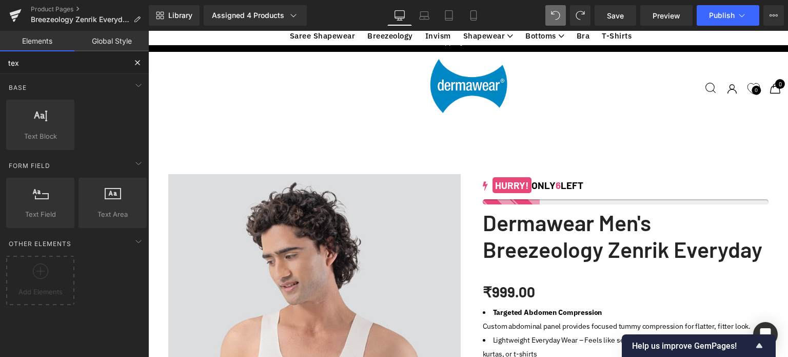
type input "text"
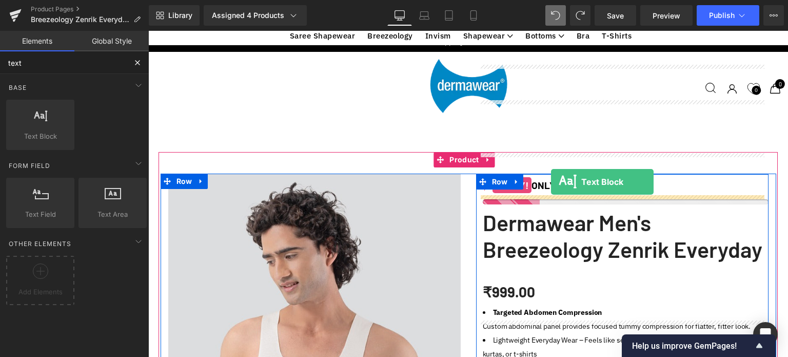
drag, startPoint x: 284, startPoint y: 162, endPoint x: 551, endPoint y: 182, distance: 267.5
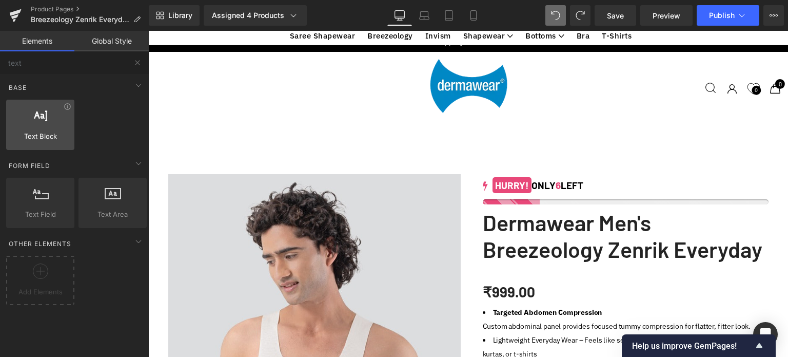
scroll to position [3271, 632]
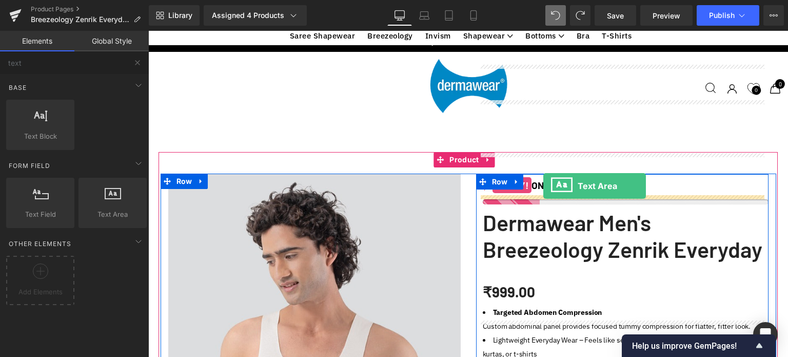
drag, startPoint x: 254, startPoint y: 231, endPoint x: 543, endPoint y: 186, distance: 292.9
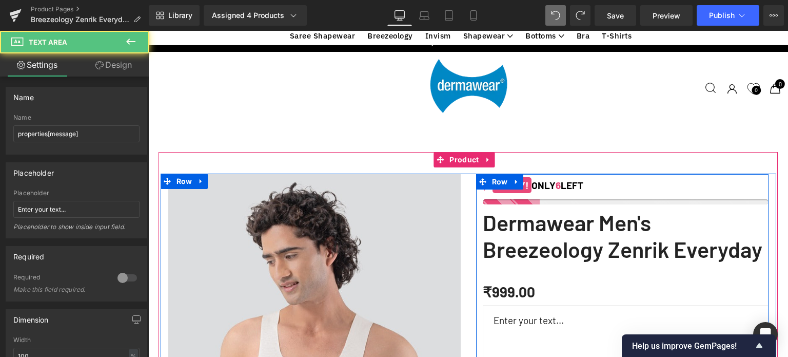
scroll to position [3325, 632]
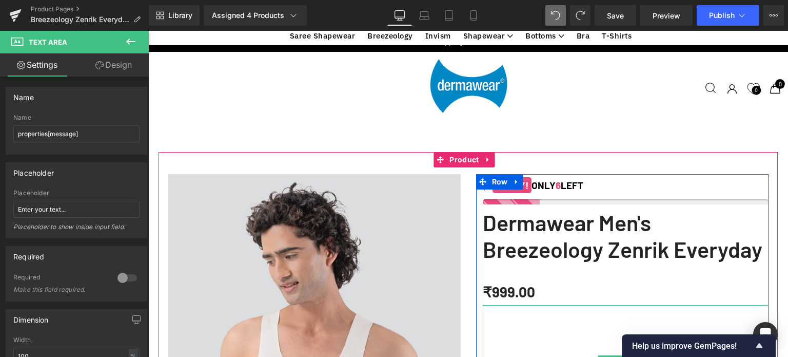
click at [536, 305] on textarea at bounding box center [626, 361] width 286 height 113
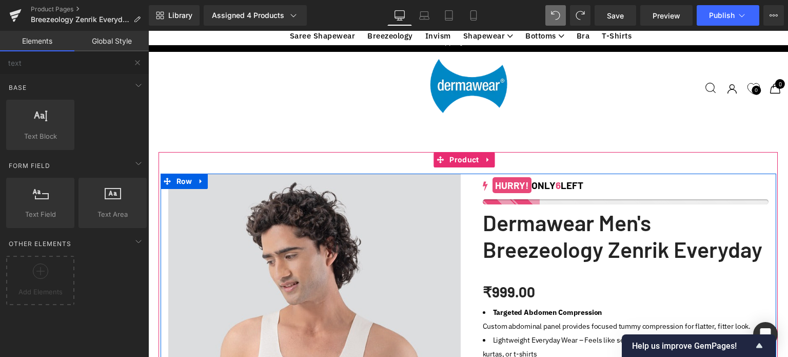
scroll to position [570, 0]
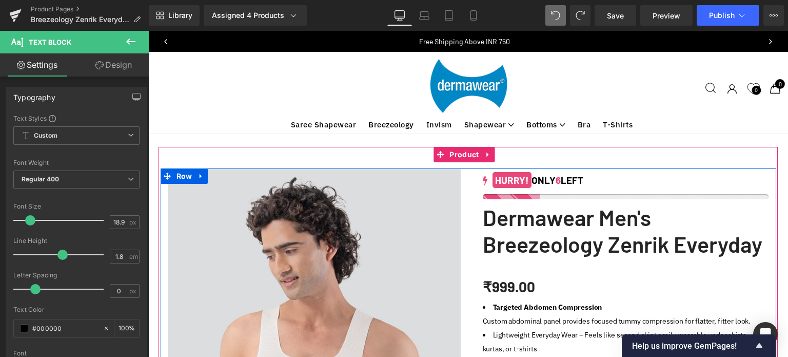
scroll to position [3212, 632]
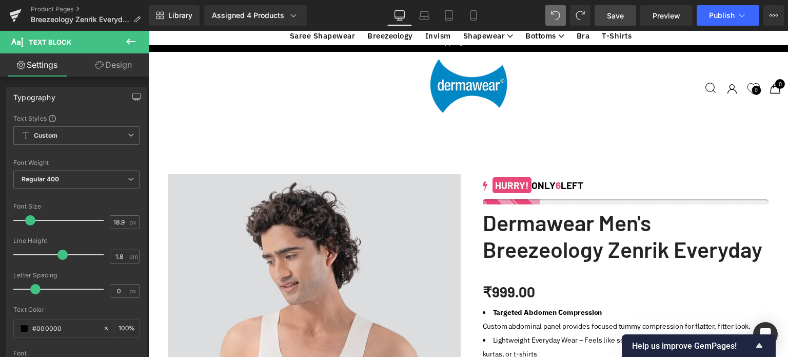
click at [616, 16] on span "Save" at bounding box center [615, 15] width 17 height 11
click at [679, 348] on span "Help us improve GemPages!" at bounding box center [692, 346] width 121 height 10
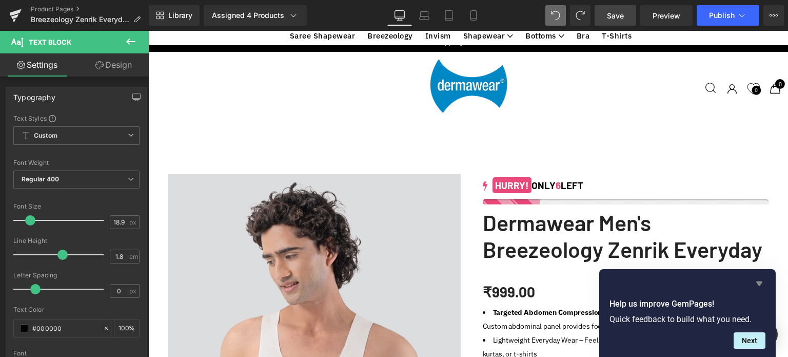
click at [758, 284] on icon "Hide survey" at bounding box center [759, 283] width 6 height 5
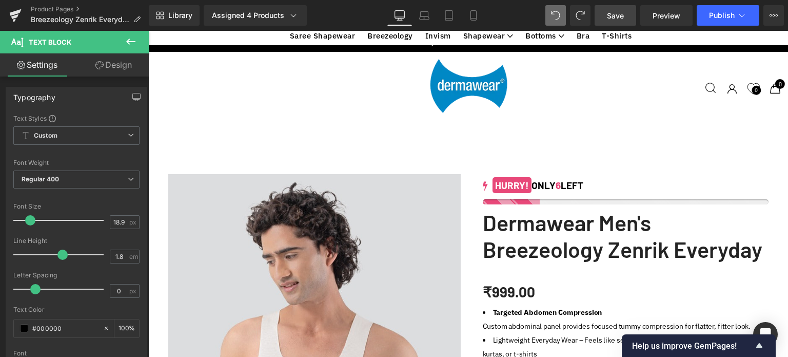
click at [129, 38] on icon at bounding box center [130, 41] width 9 height 6
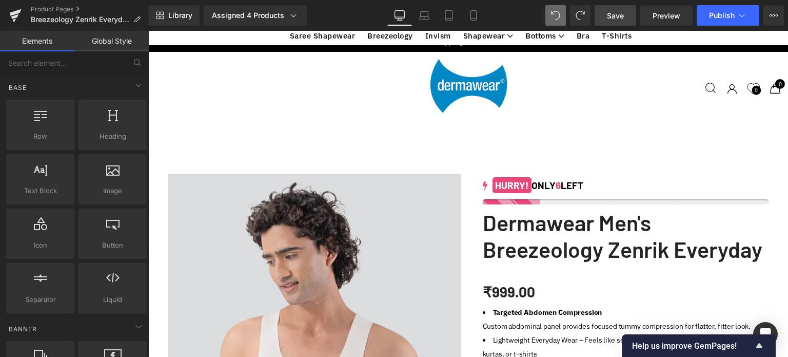
scroll to position [1026, 0]
click at [101, 63] on input "text" at bounding box center [63, 62] width 126 height 23
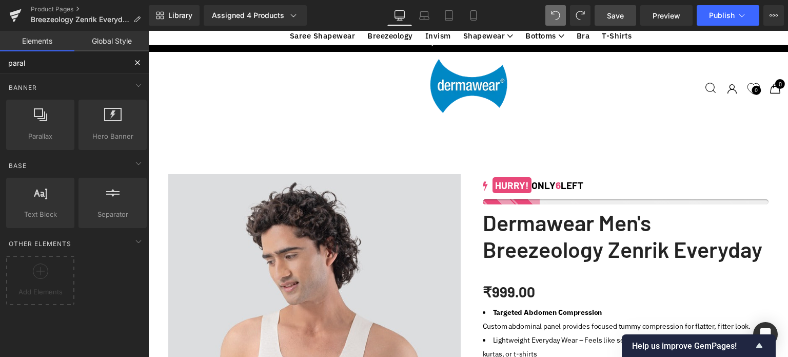
type input "parall"
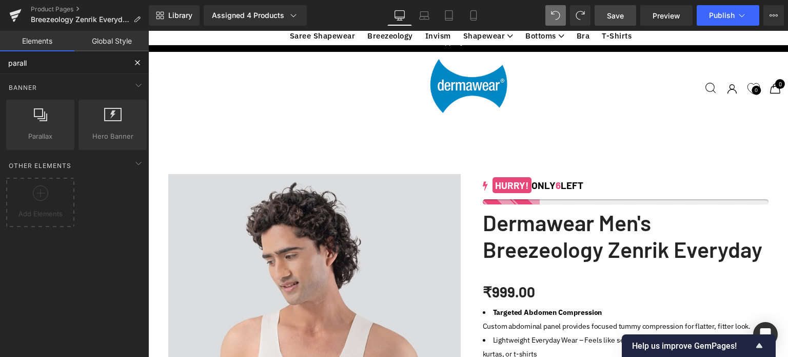
scroll to position [667, 0]
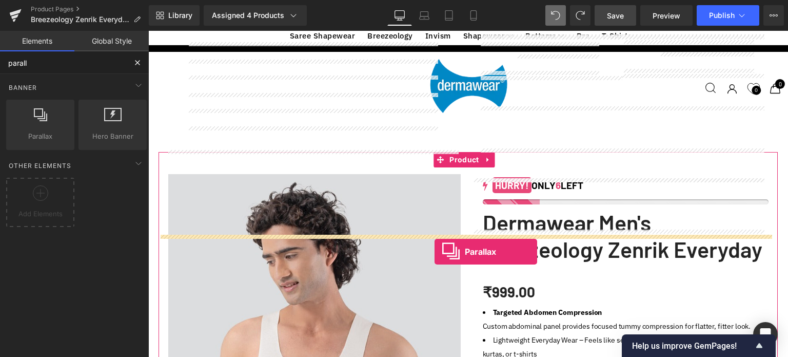
drag, startPoint x: 194, startPoint y: 147, endPoint x: 434, endPoint y: 251, distance: 261.7
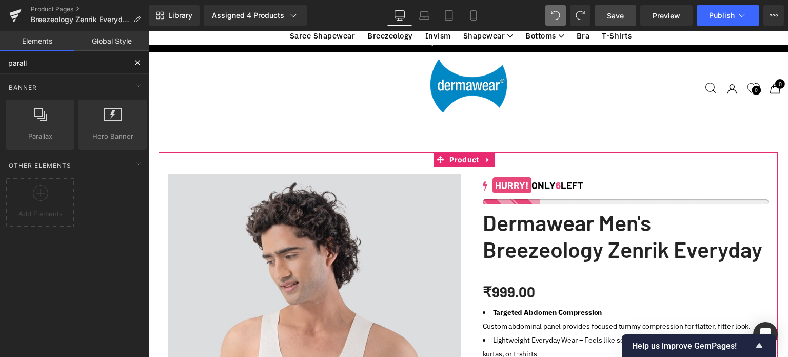
scroll to position [3264, 632]
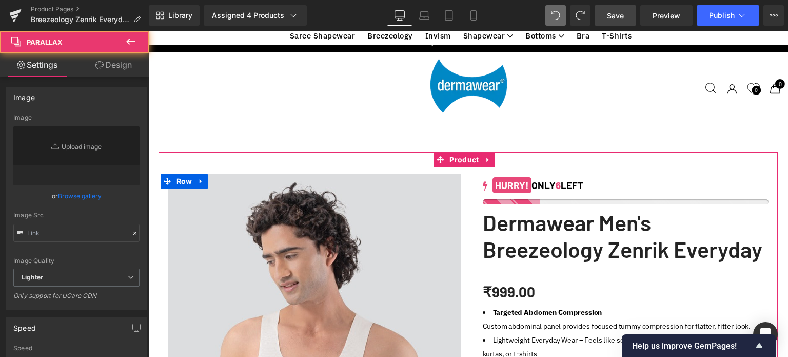
type input "[URL][DOMAIN_NAME]"
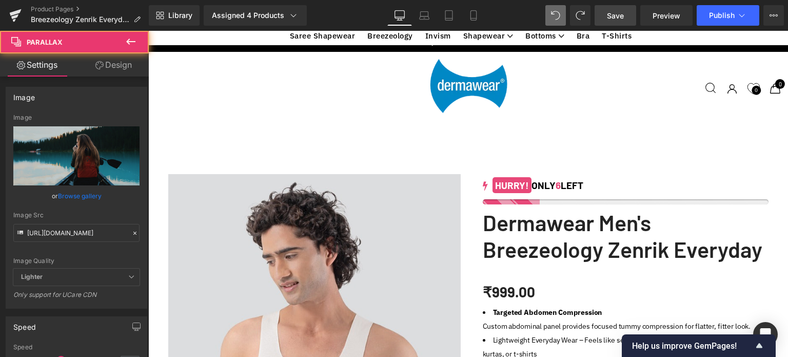
scroll to position [3438, 632]
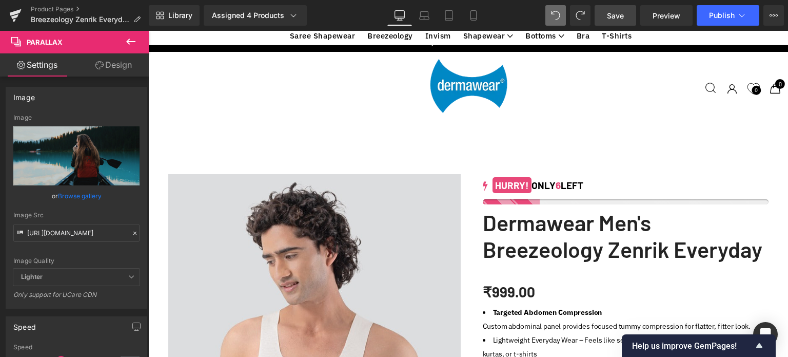
click at [609, 12] on span "Save" at bounding box center [615, 15] width 17 height 11
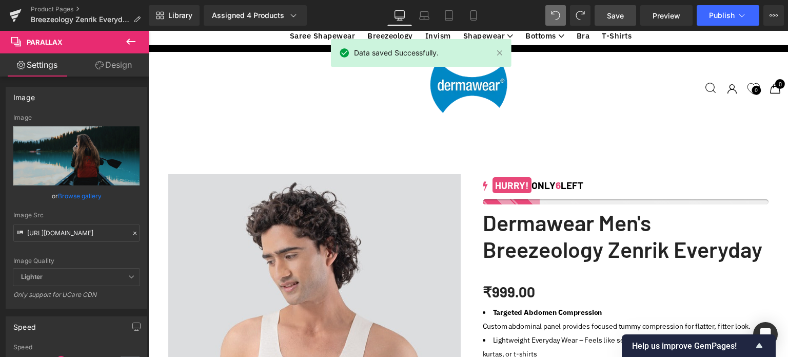
scroll to position [462, 0]
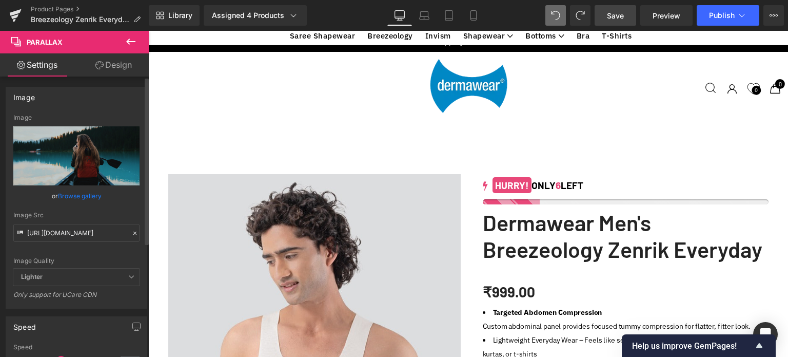
click at [79, 195] on link "Browse gallery" at bounding box center [80, 196] width 44 height 18
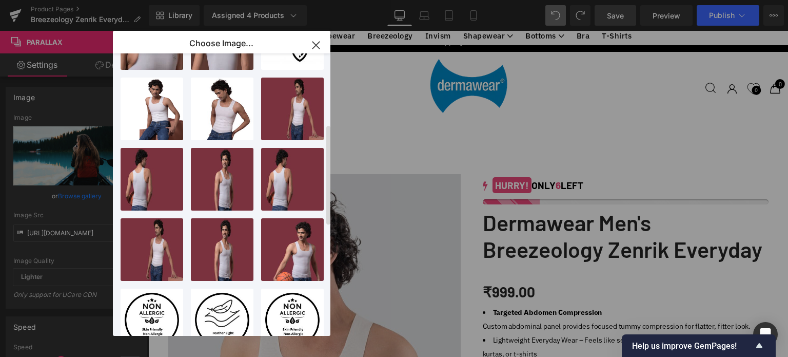
scroll to position [0, 0]
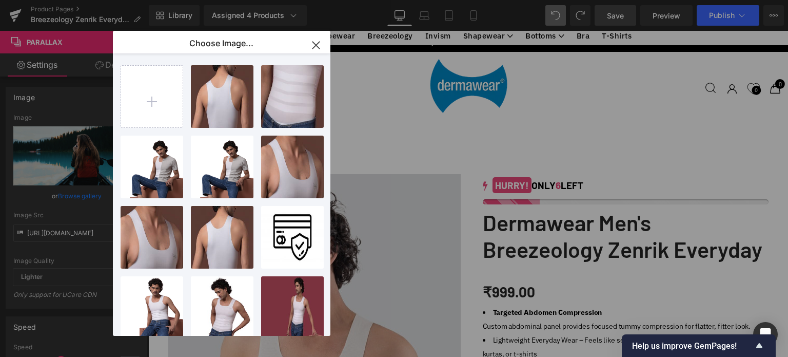
click at [317, 45] on icon "button" at bounding box center [316, 45] width 16 height 16
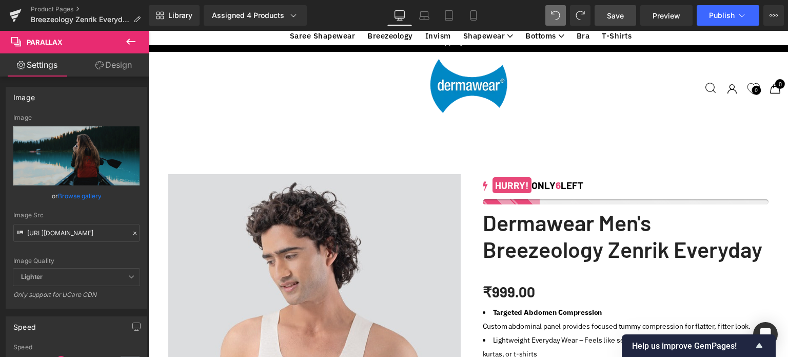
scroll to position [1283, 0]
